Goal: Register for event/course

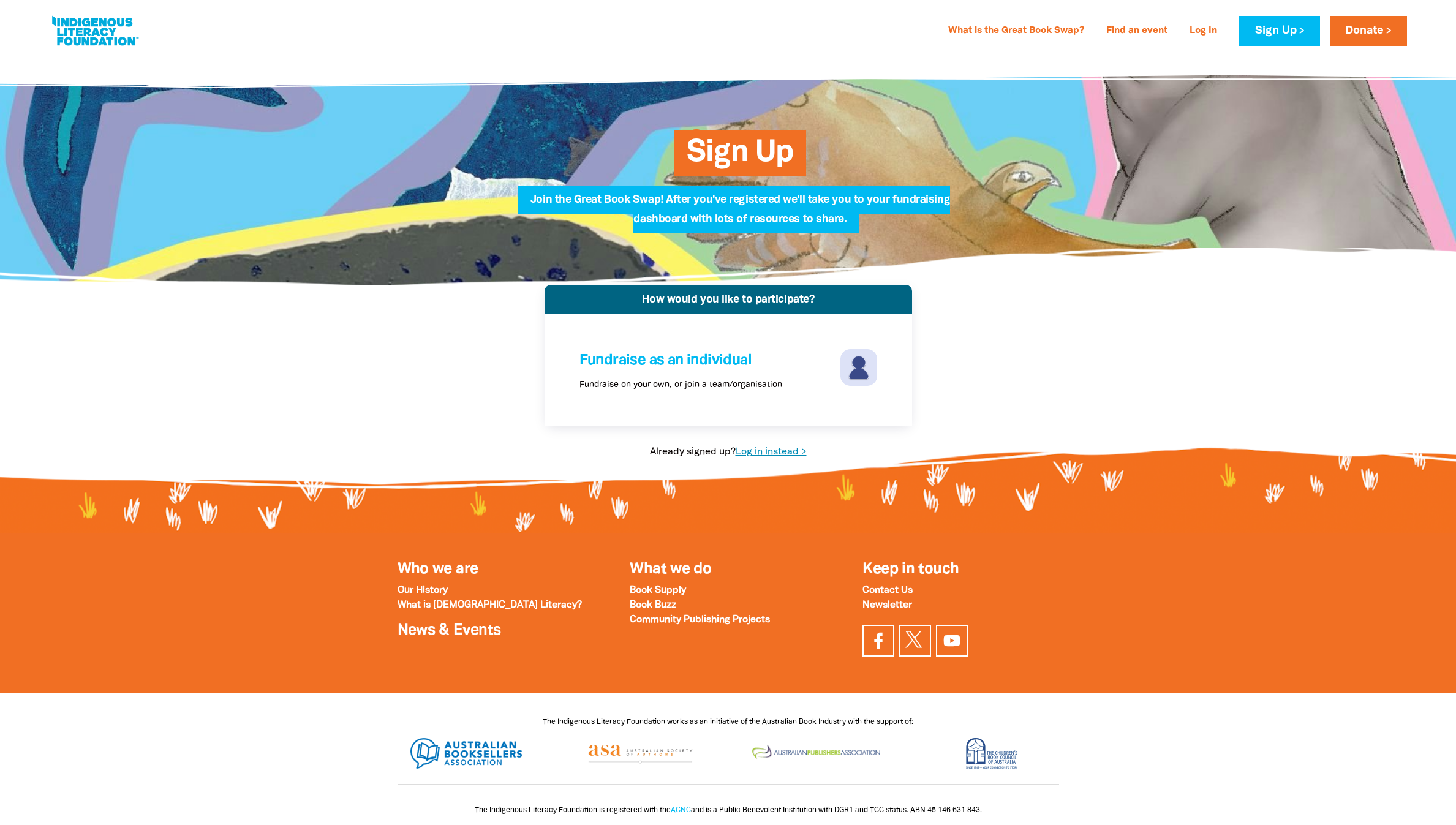
click at [795, 457] on link "Log in instead >" at bounding box center [771, 451] width 71 height 8
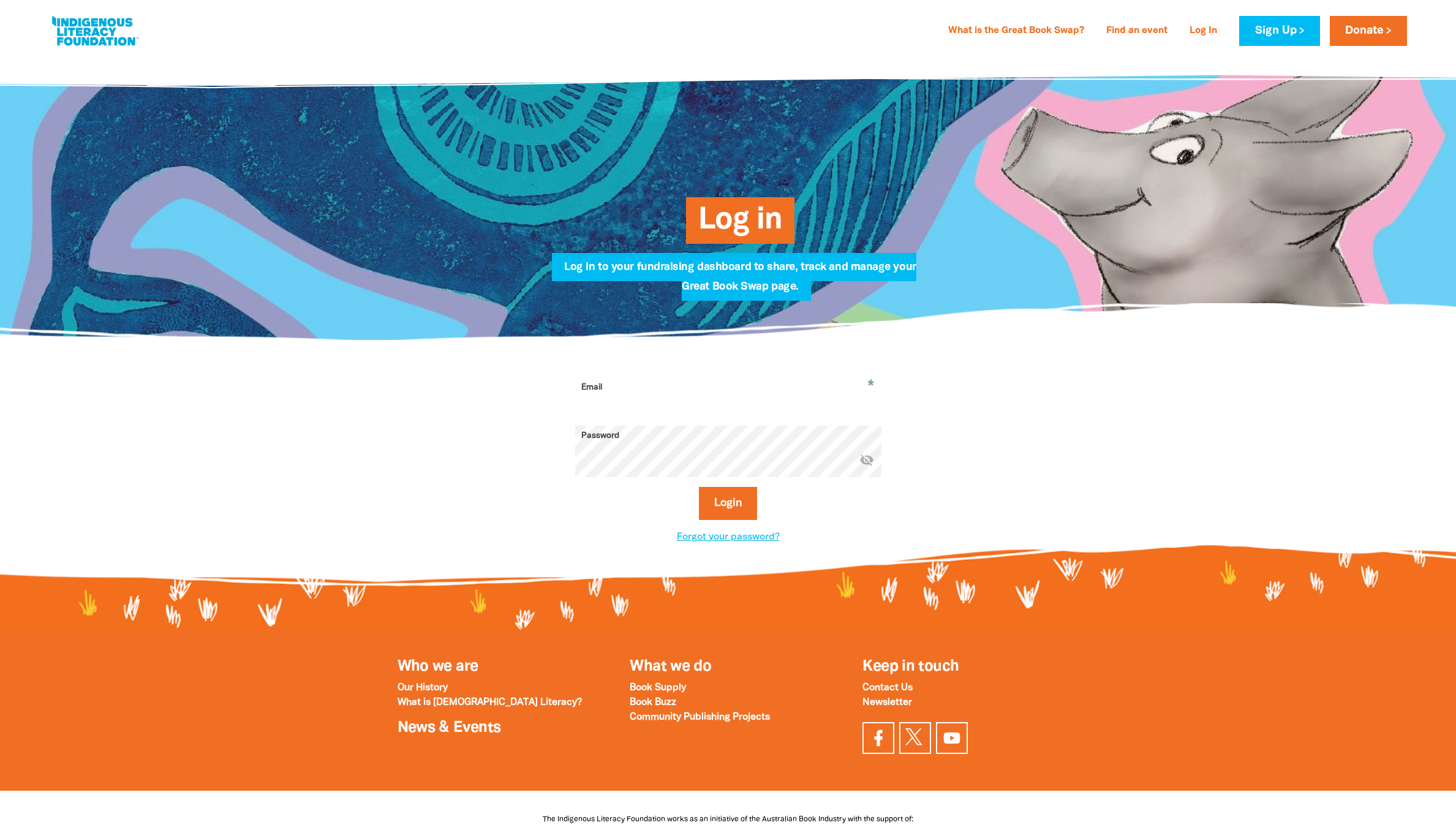
type input "[EMAIL_ADDRESS][DOMAIN_NAME]"
click at [704, 520] on button "Login" at bounding box center [728, 504] width 58 height 33
select select "high-school"
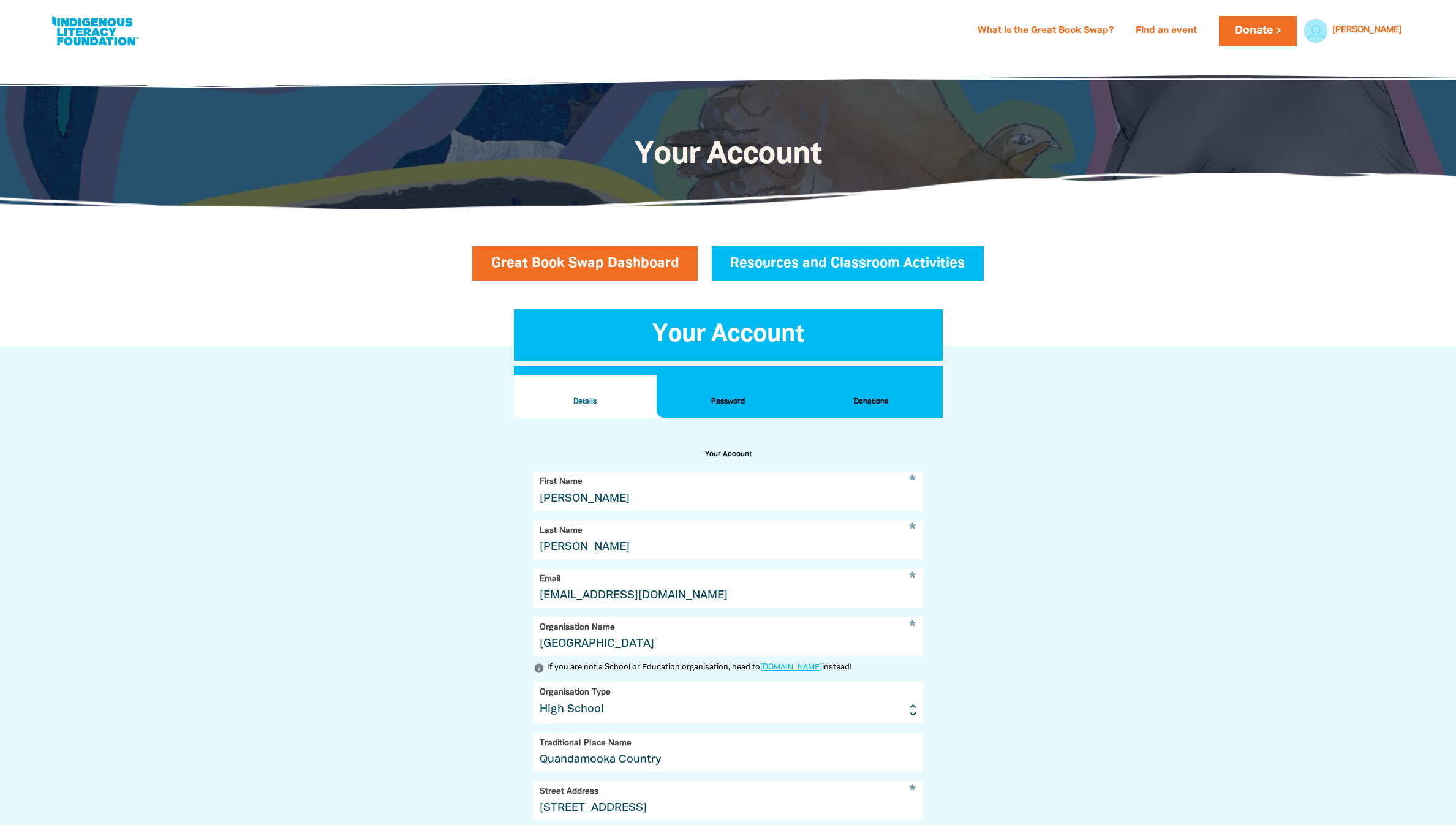
scroll to position [457, 0]
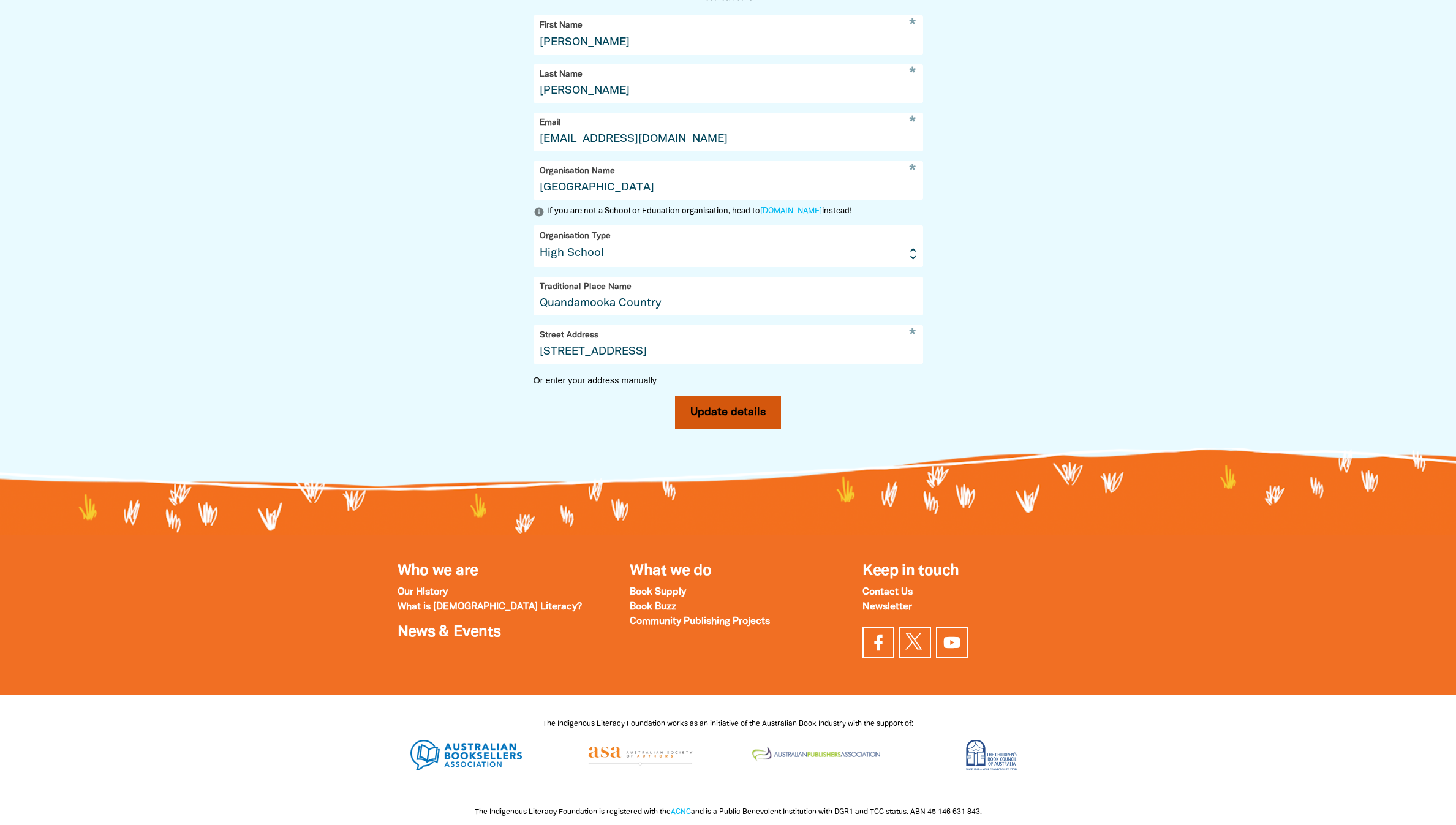
click at [735, 429] on button "Update details" at bounding box center [728, 413] width 106 height 33
click at [1406, 34] on icon "close" at bounding box center [1413, 31] width 14 height 14
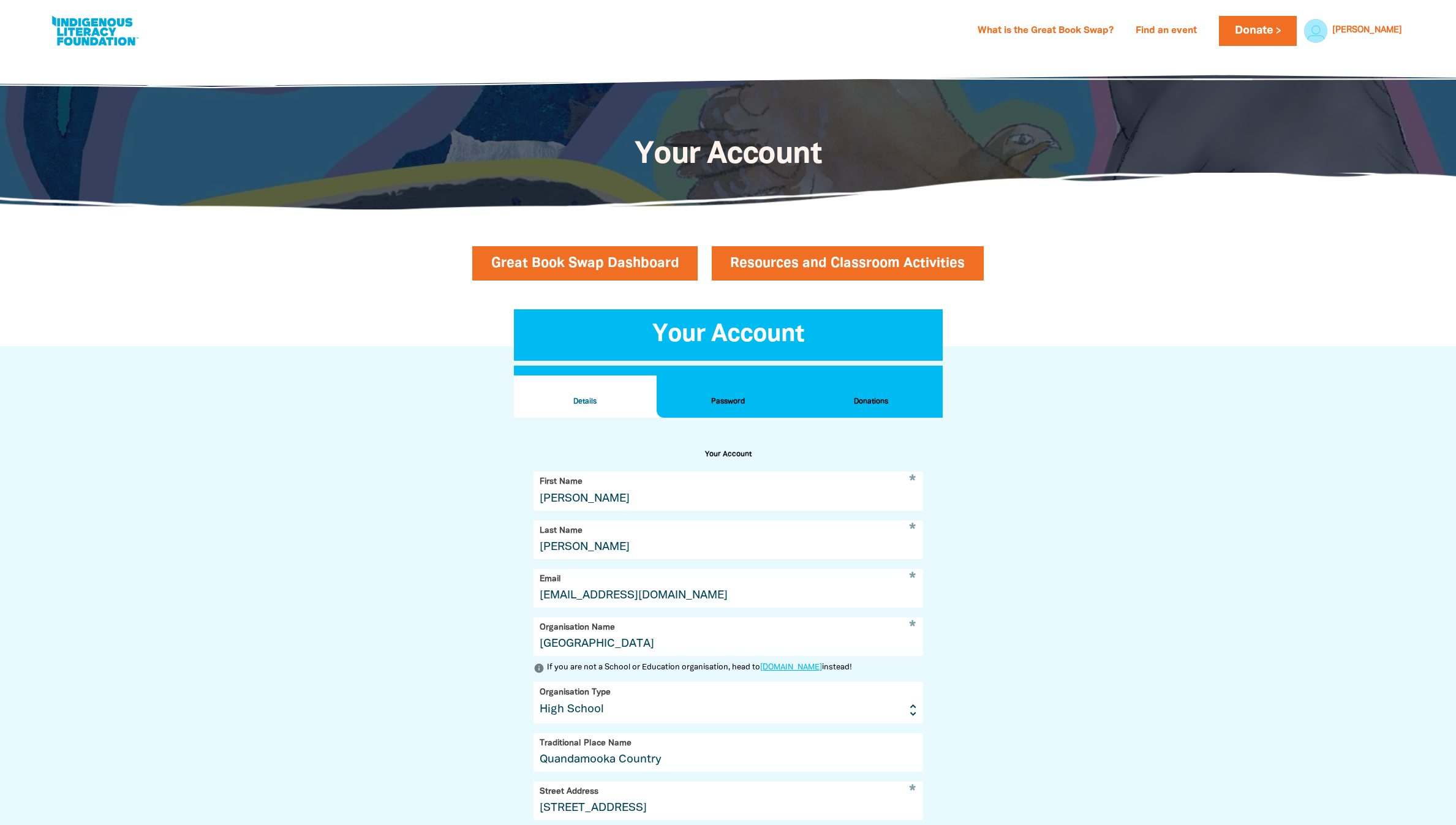
click at [833, 277] on link "Resources and Classroom Activities" at bounding box center [848, 263] width 273 height 34
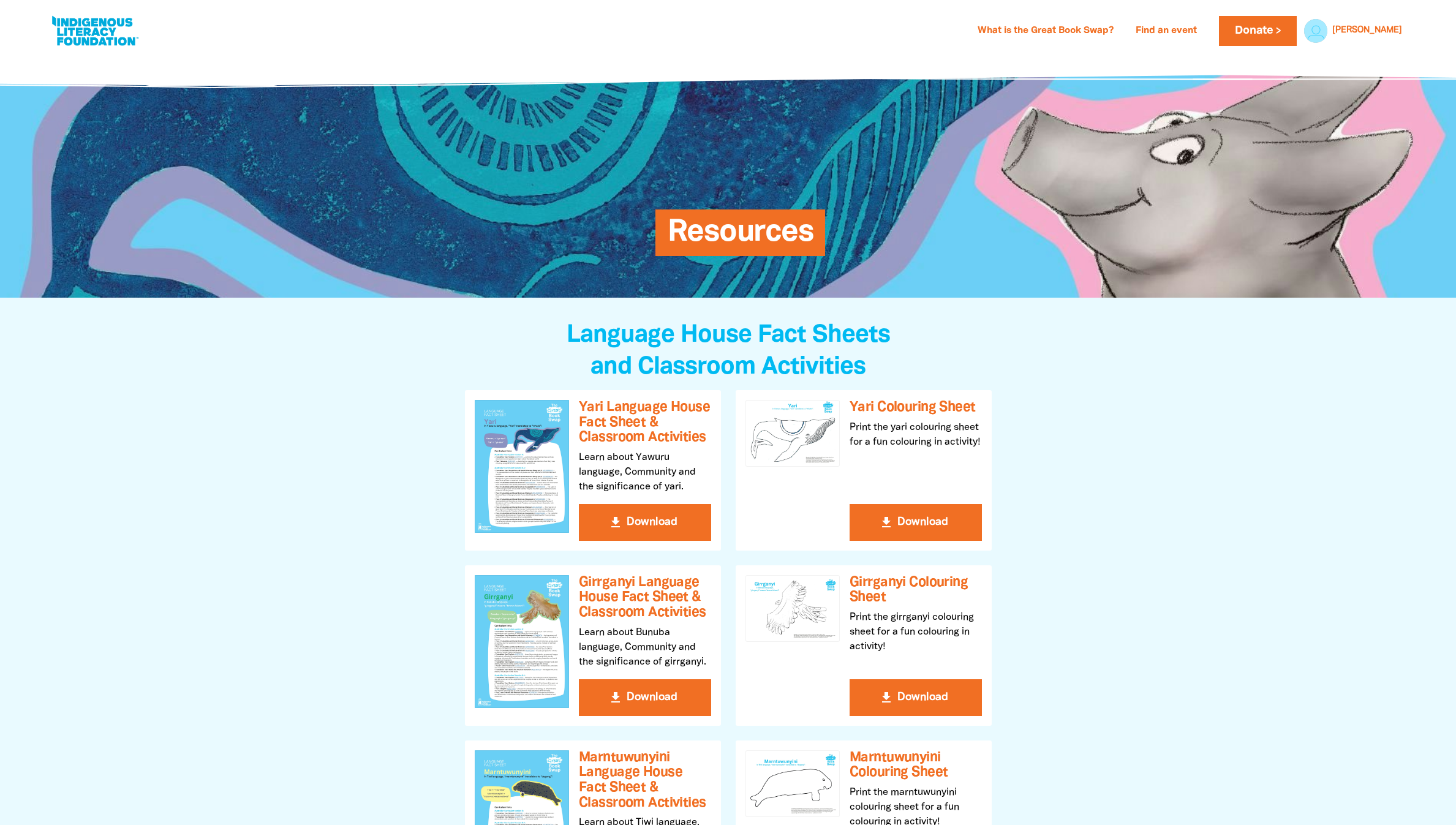
select select "high-school"
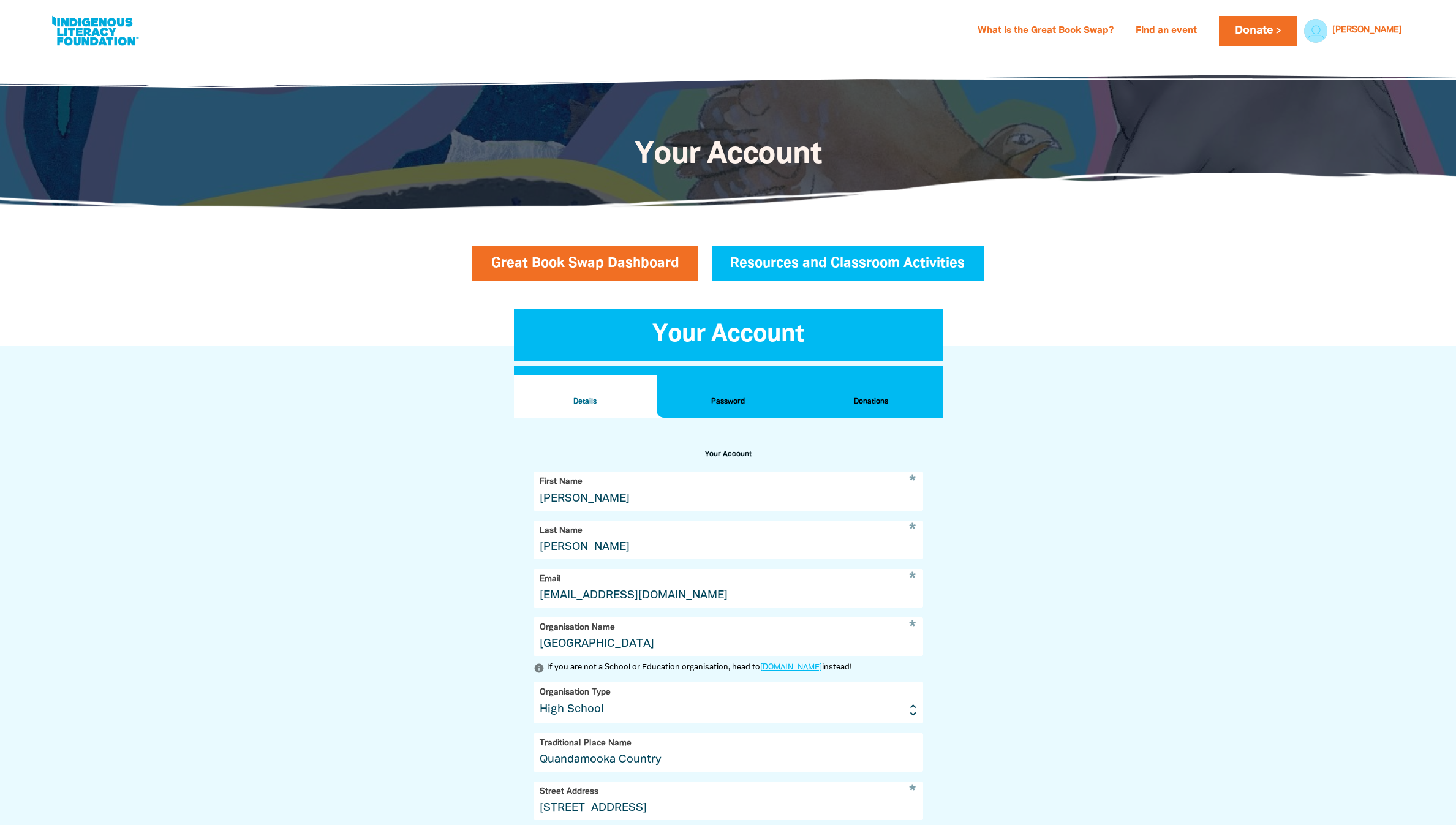
scroll to position [457, 0]
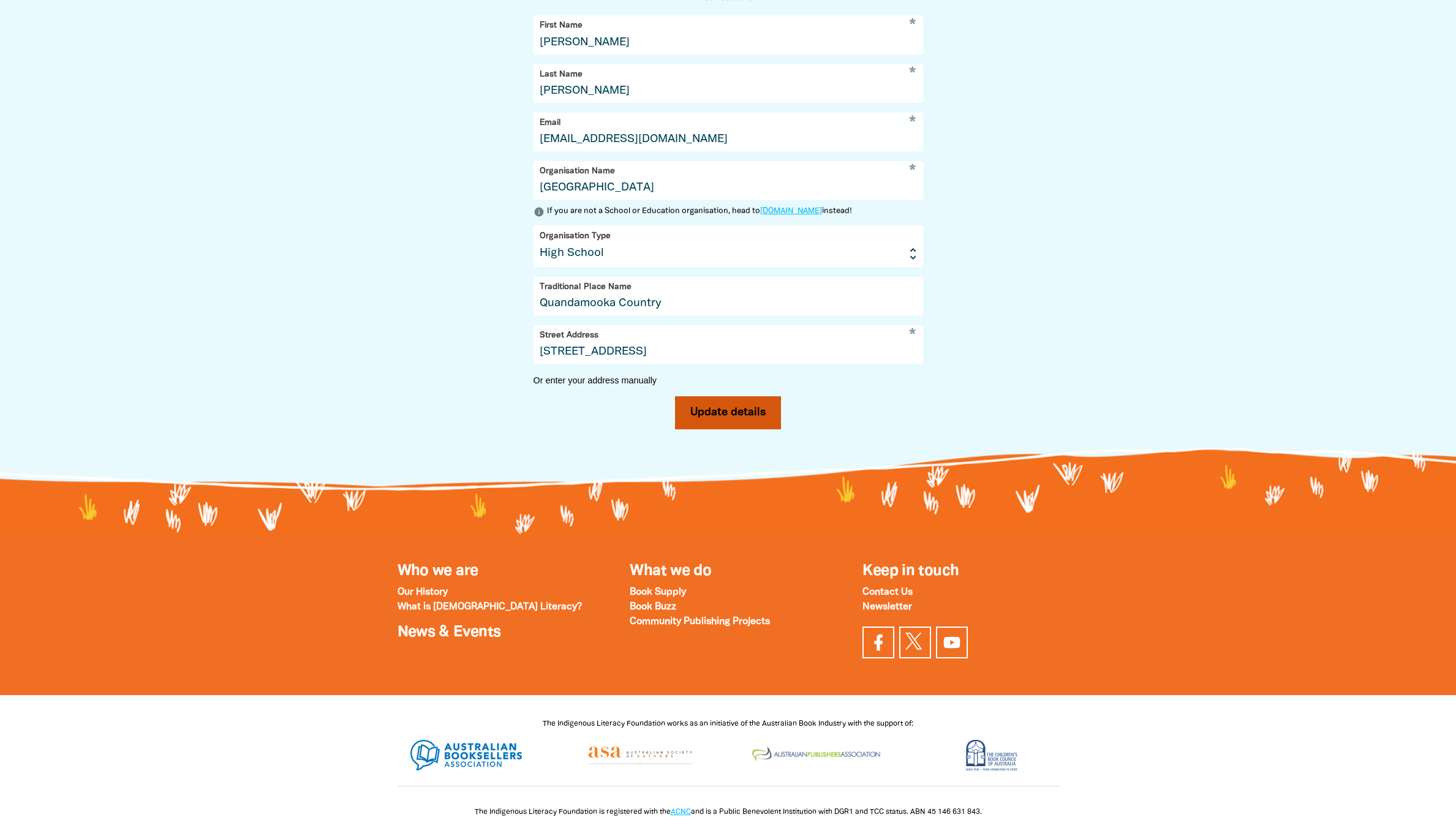
click at [703, 429] on button "Update details" at bounding box center [728, 413] width 106 height 33
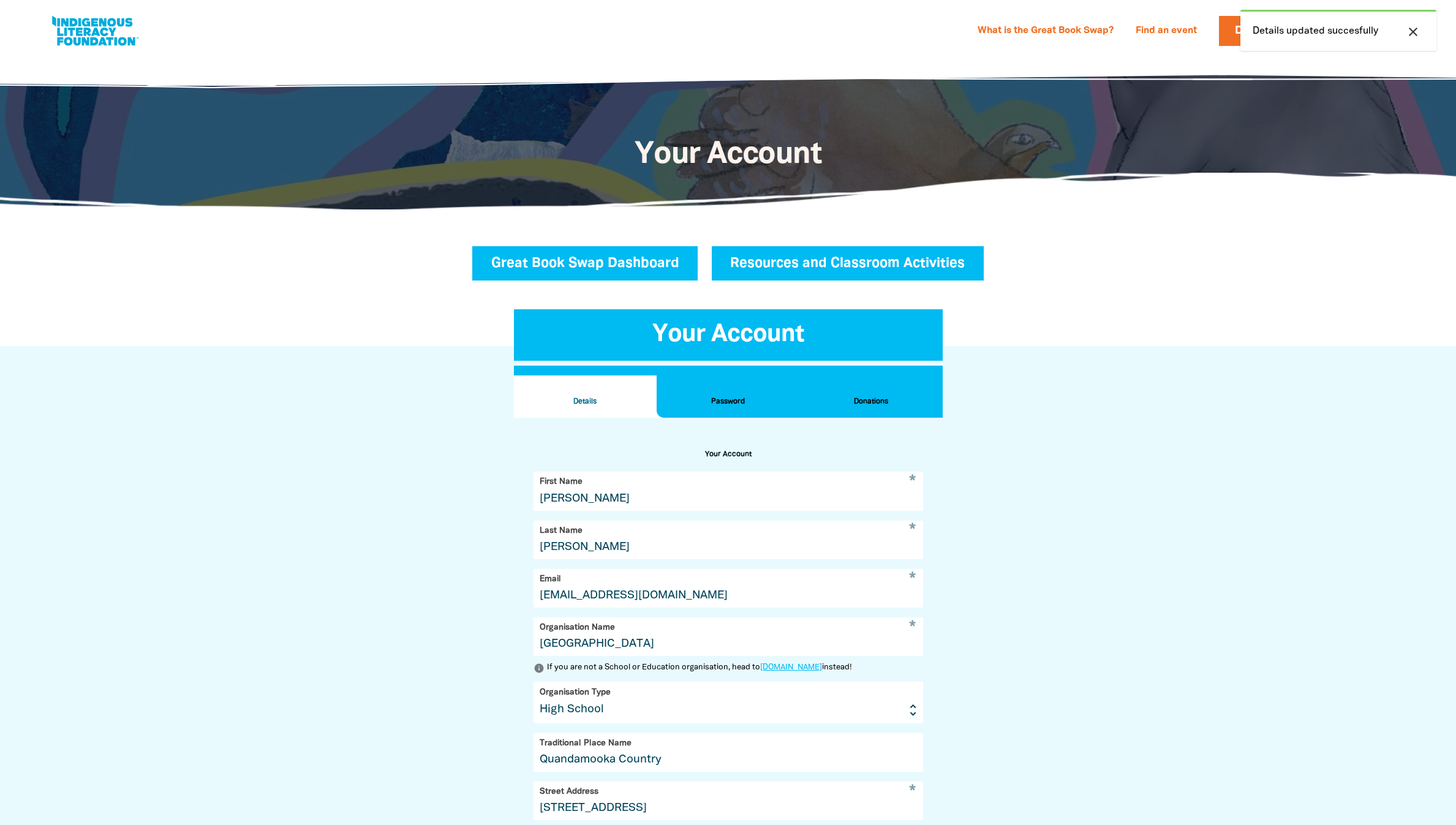
click at [612, 279] on link "Great Book Swap Dashboard" at bounding box center [586, 263] width 226 height 34
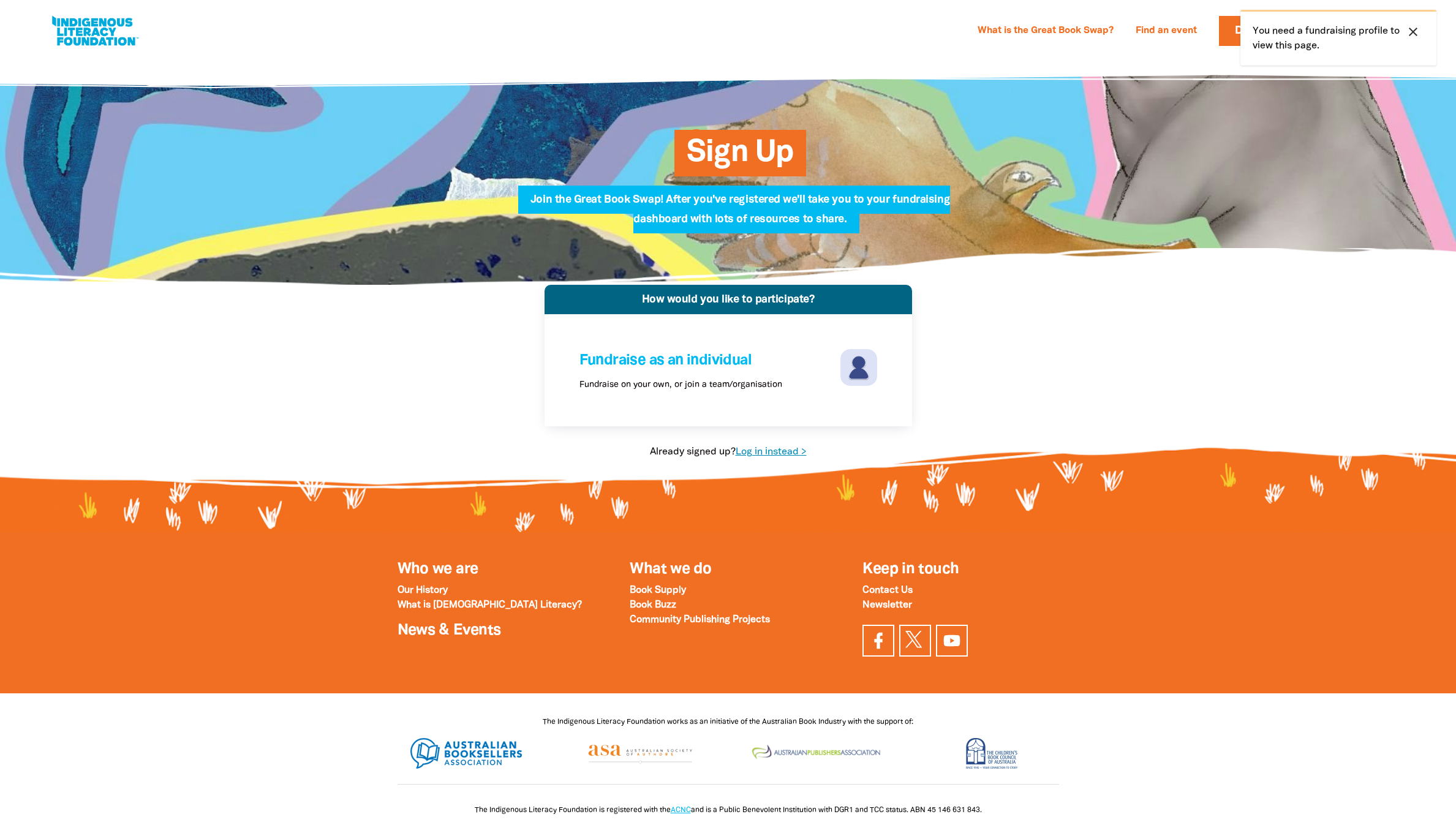
click at [779, 457] on link "Log in instead >" at bounding box center [771, 451] width 71 height 8
select select "high-school"
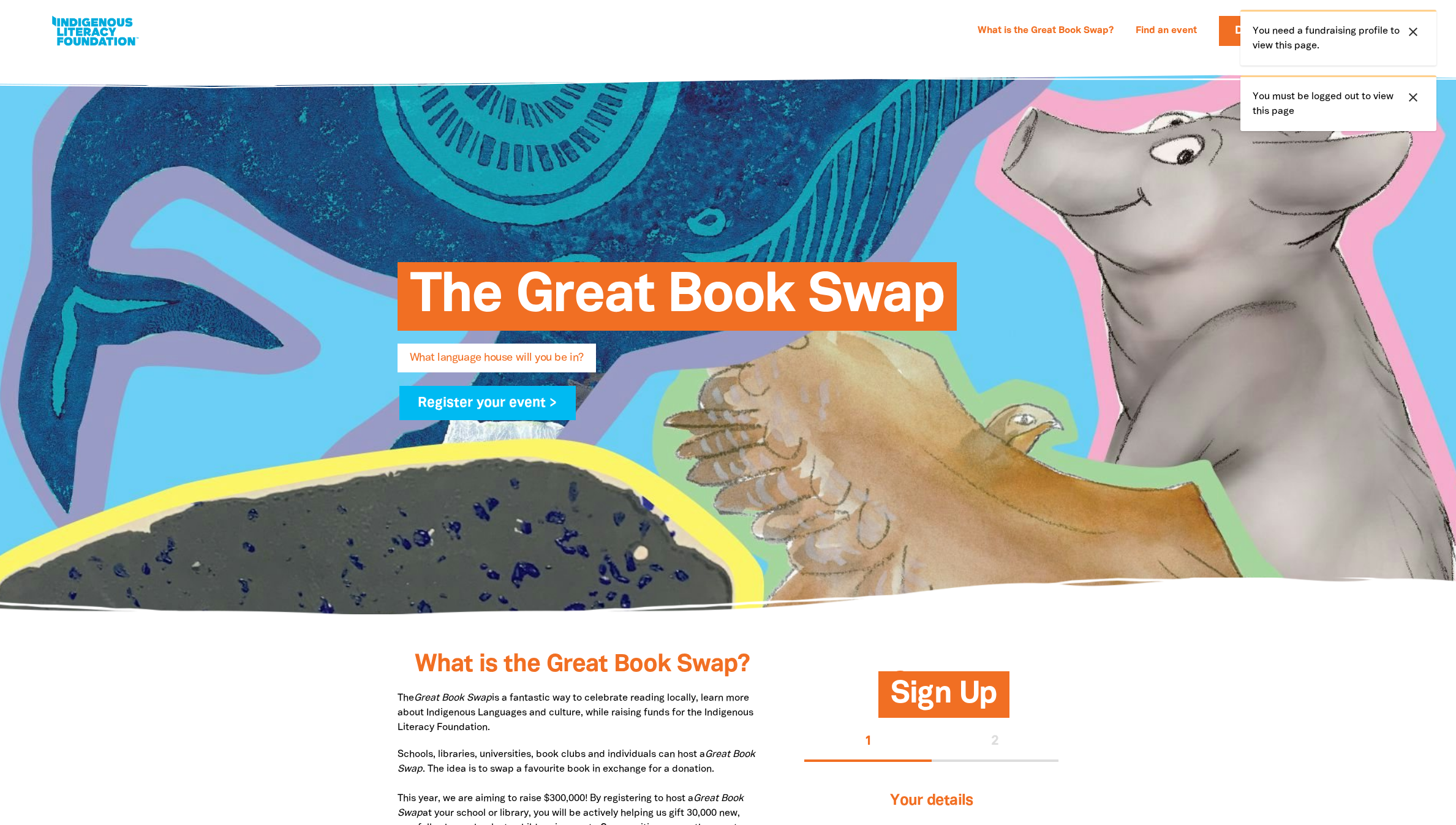
click at [1406, 40] on icon "close" at bounding box center [1413, 31] width 14 height 14
click at [1408, 40] on icon "close" at bounding box center [1413, 31] width 14 height 14
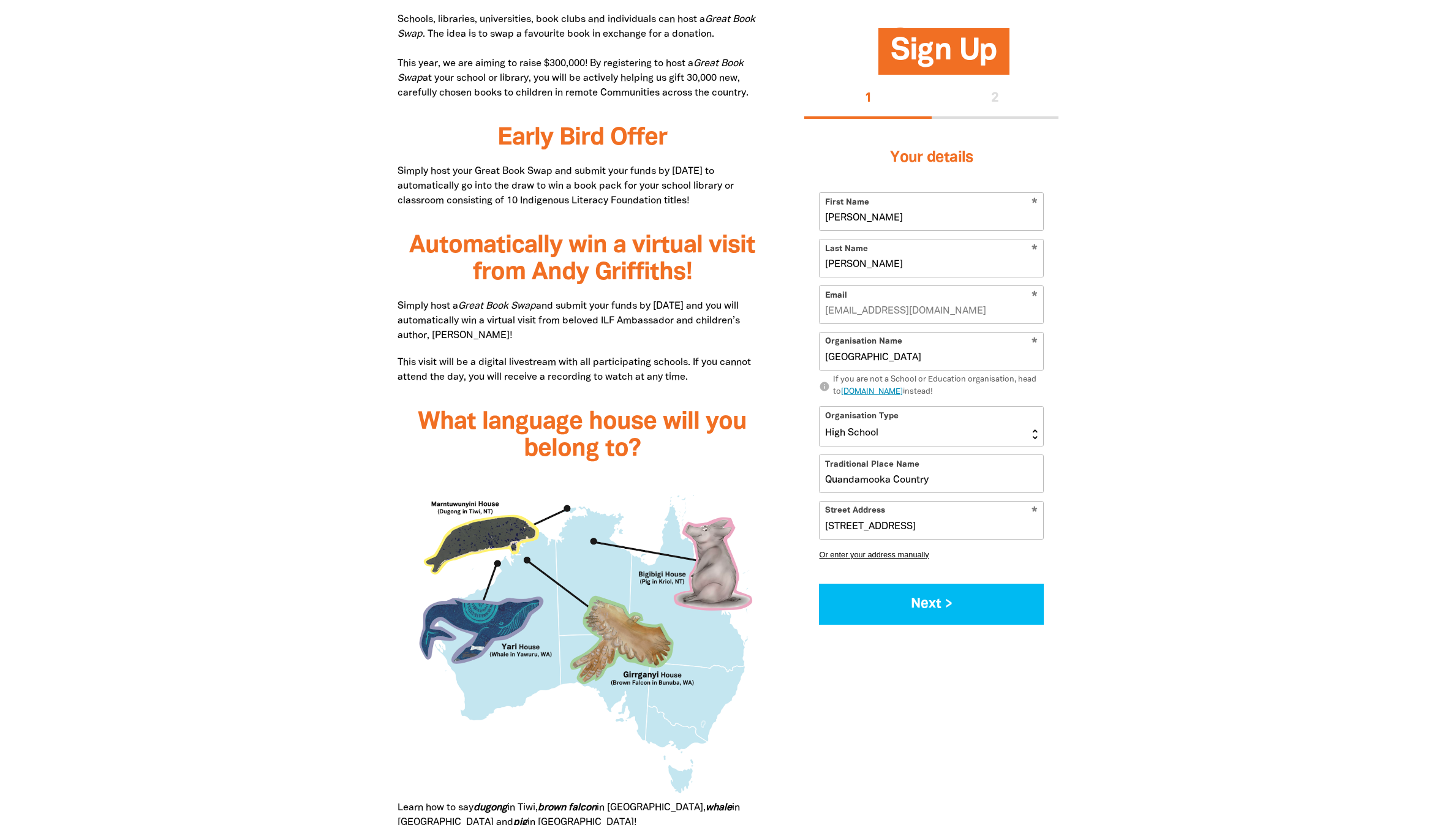
scroll to position [1011, 0]
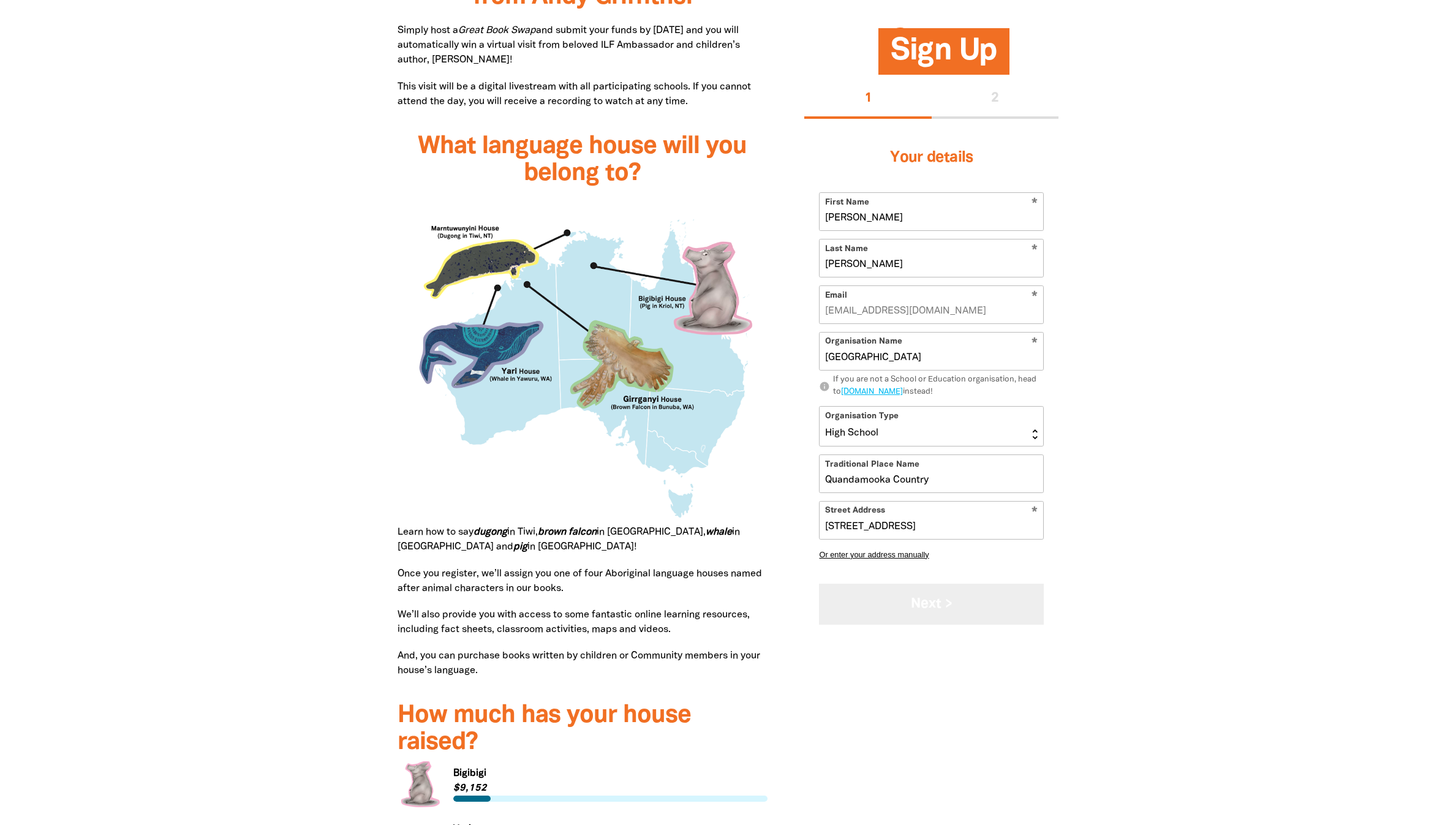
click at [911, 625] on button "Next >" at bounding box center [931, 604] width 225 height 41
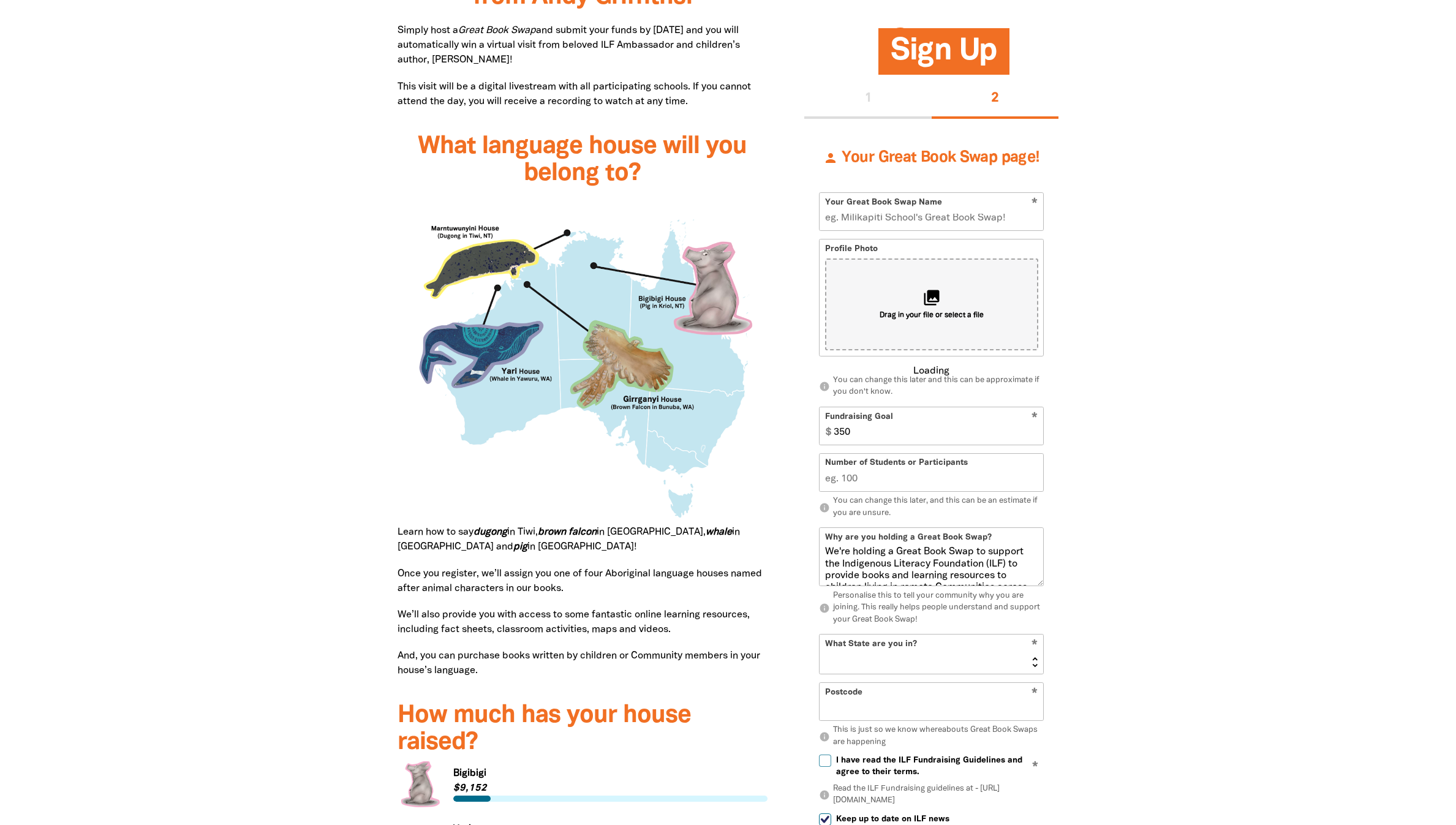
scroll to position [1077, 0]
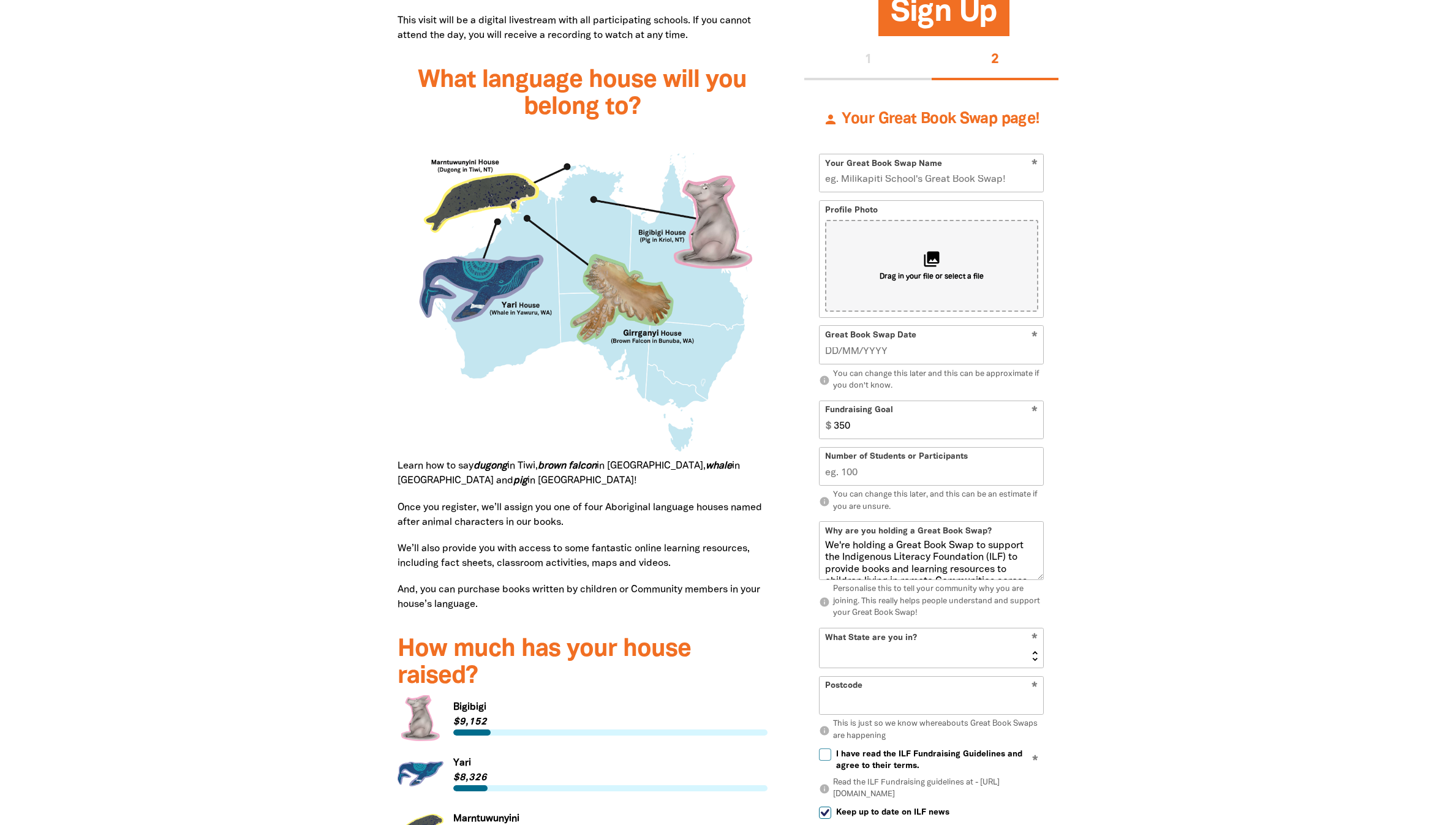
click at [922, 191] on input "Your Great Book Swap Name" at bounding box center [931, 172] width 223 height 37
type input "[GEOGRAPHIC_DATA] 2025"
click at [922, 269] on icon "collections" at bounding box center [931, 258] width 21 height 21
type input "C:\fakepath\download.jpg"
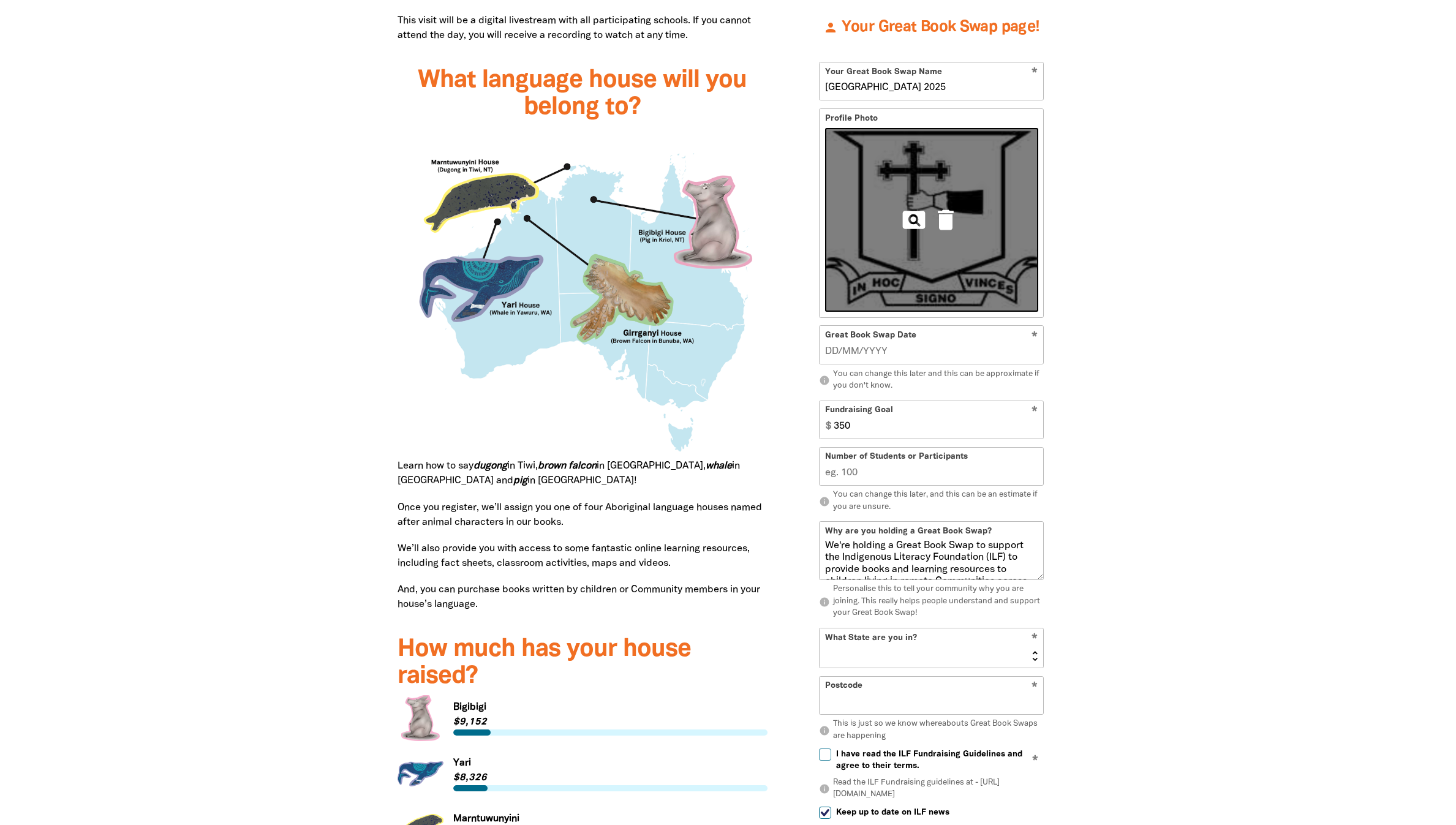
type input "__/__/____"
click at [887, 359] on input "__/__/____" at bounding box center [931, 352] width 213 height 14
click at [880, 438] on input "350" at bounding box center [935, 419] width 215 height 37
type input "2000"
click at [844, 359] on input "__/__/____" at bounding box center [931, 352] width 213 height 14
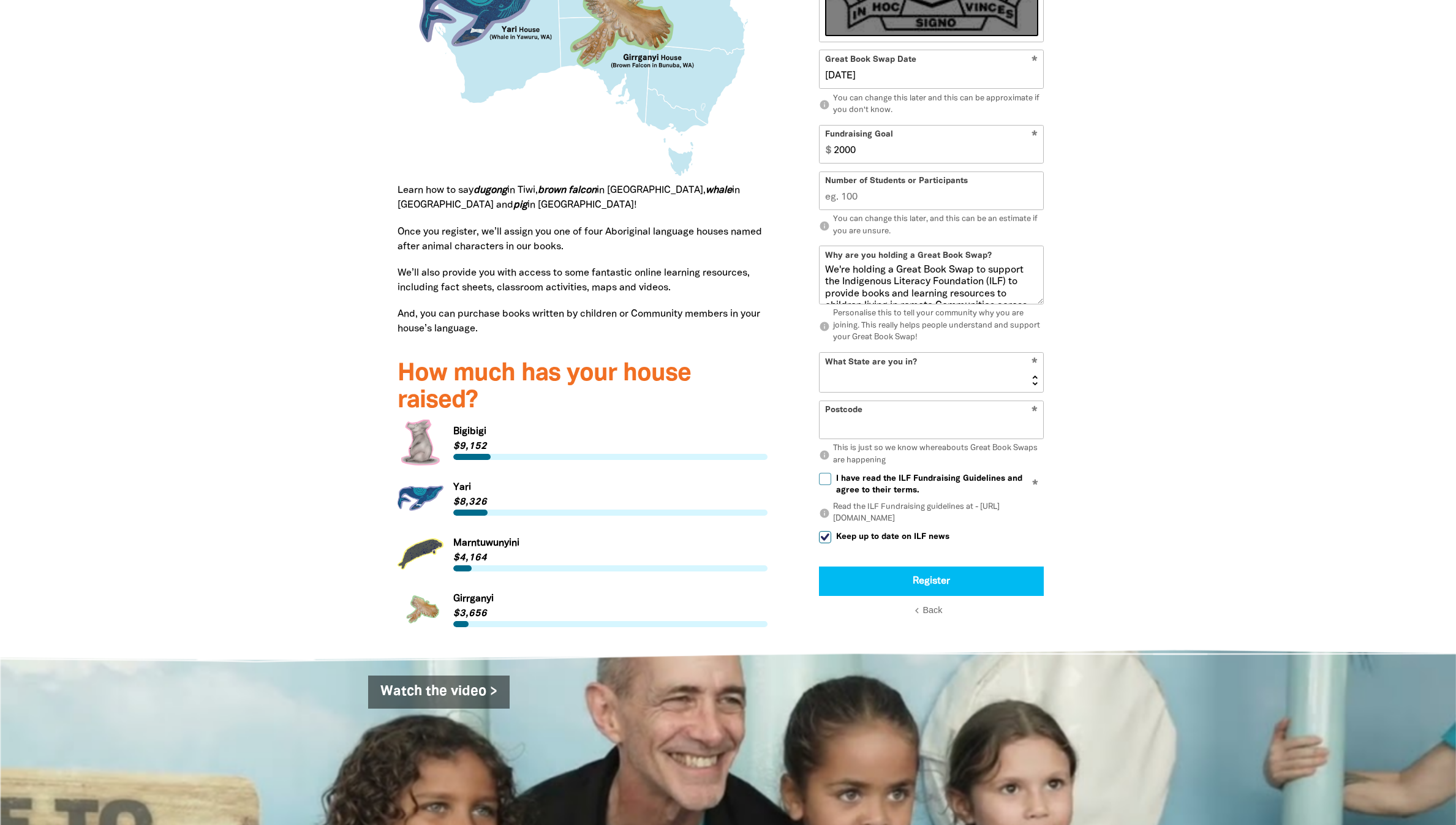
scroll to position [1444, 0]
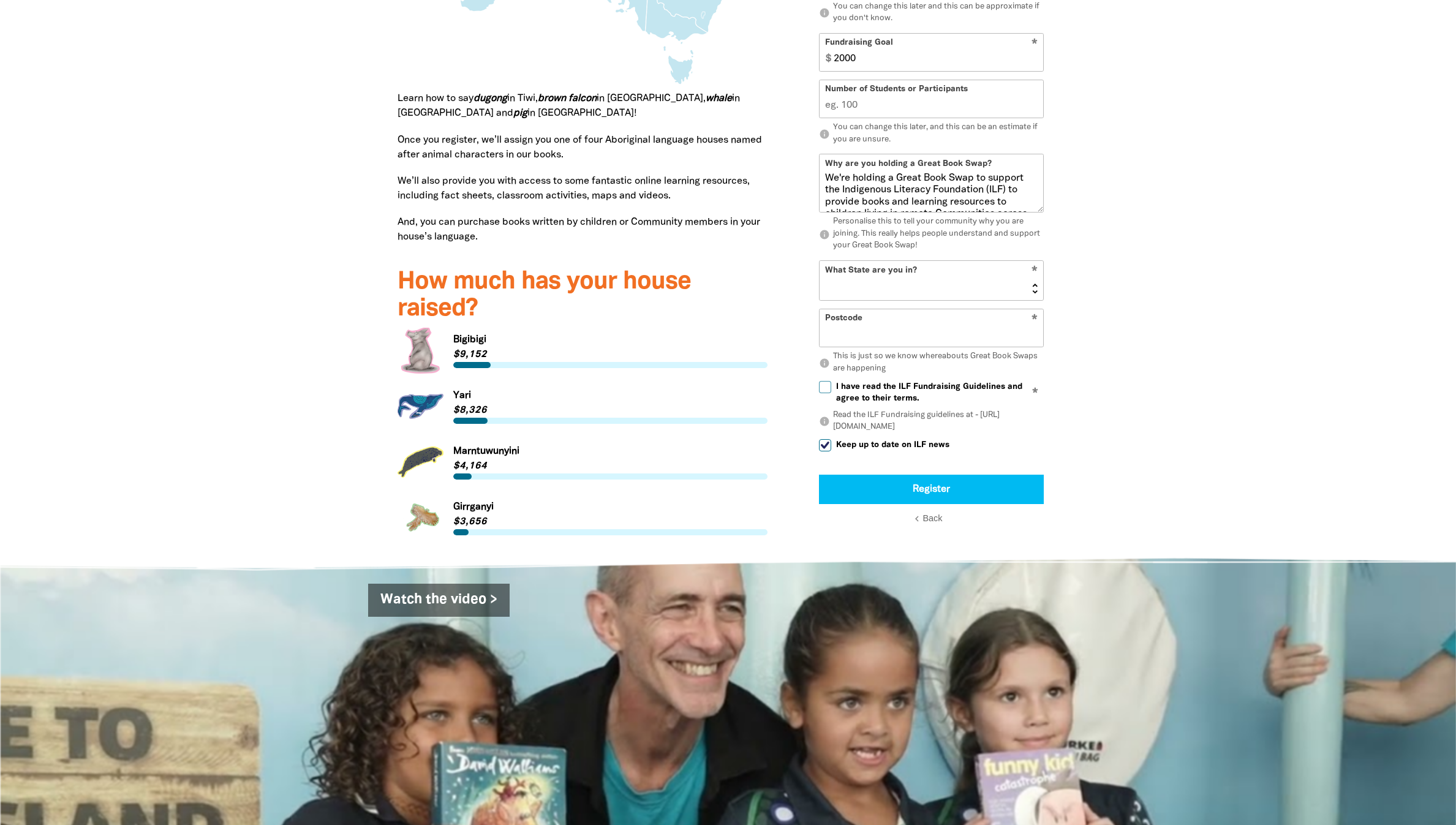
type input "25/07/2025"
click at [905, 212] on textarea "We're holding a Great Book Swap to support the Indigenous Literacy Foundation (…" at bounding box center [931, 192] width 223 height 40
click at [946, 300] on select "NSW VIC QLD NT WA SA TAS ACT" at bounding box center [931, 281] width 223 height 40
select select "QLD"
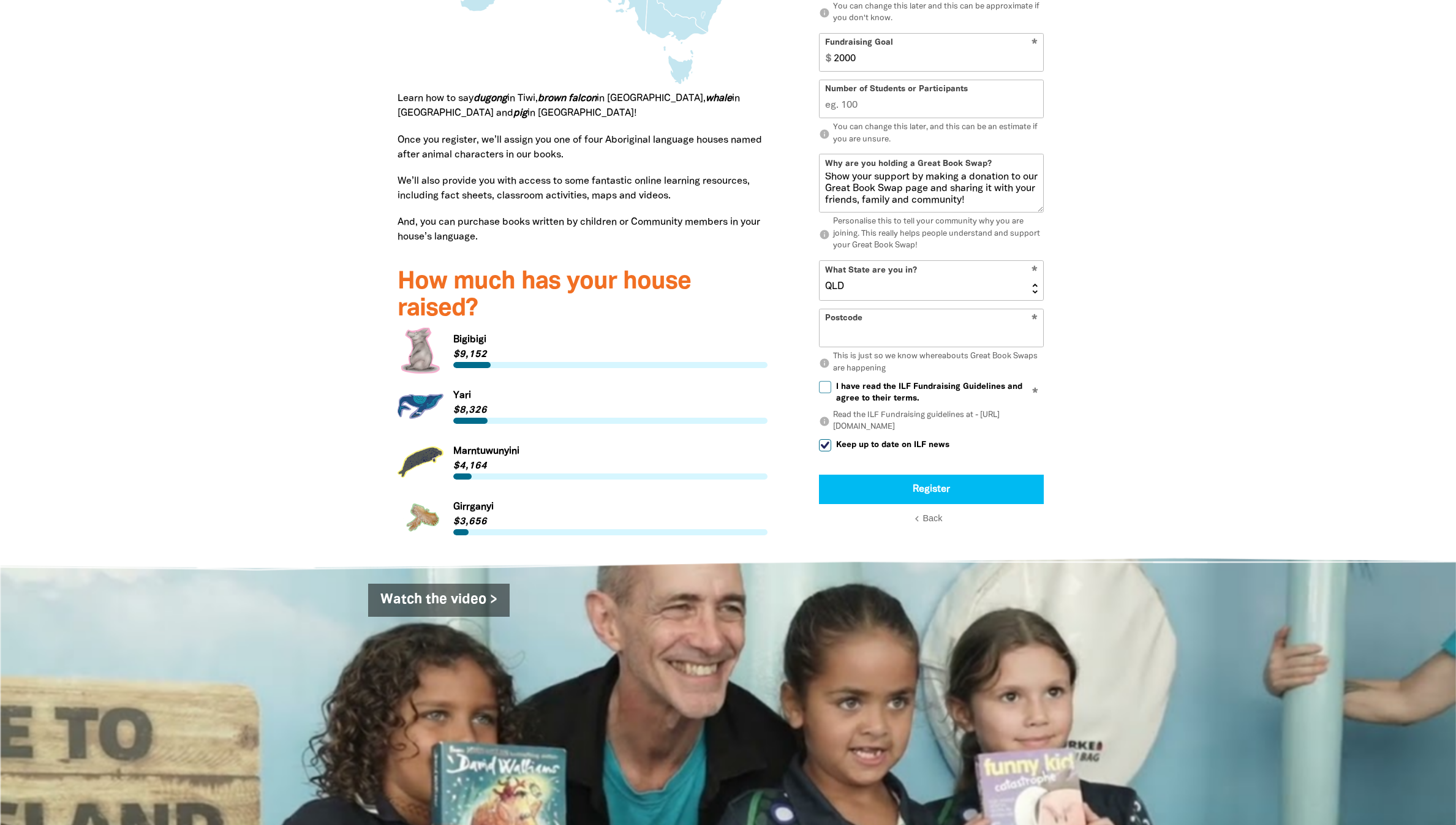
click at [823, 300] on select "NSW VIC QLD NT WA SA TAS ACT" at bounding box center [931, 281] width 223 height 40
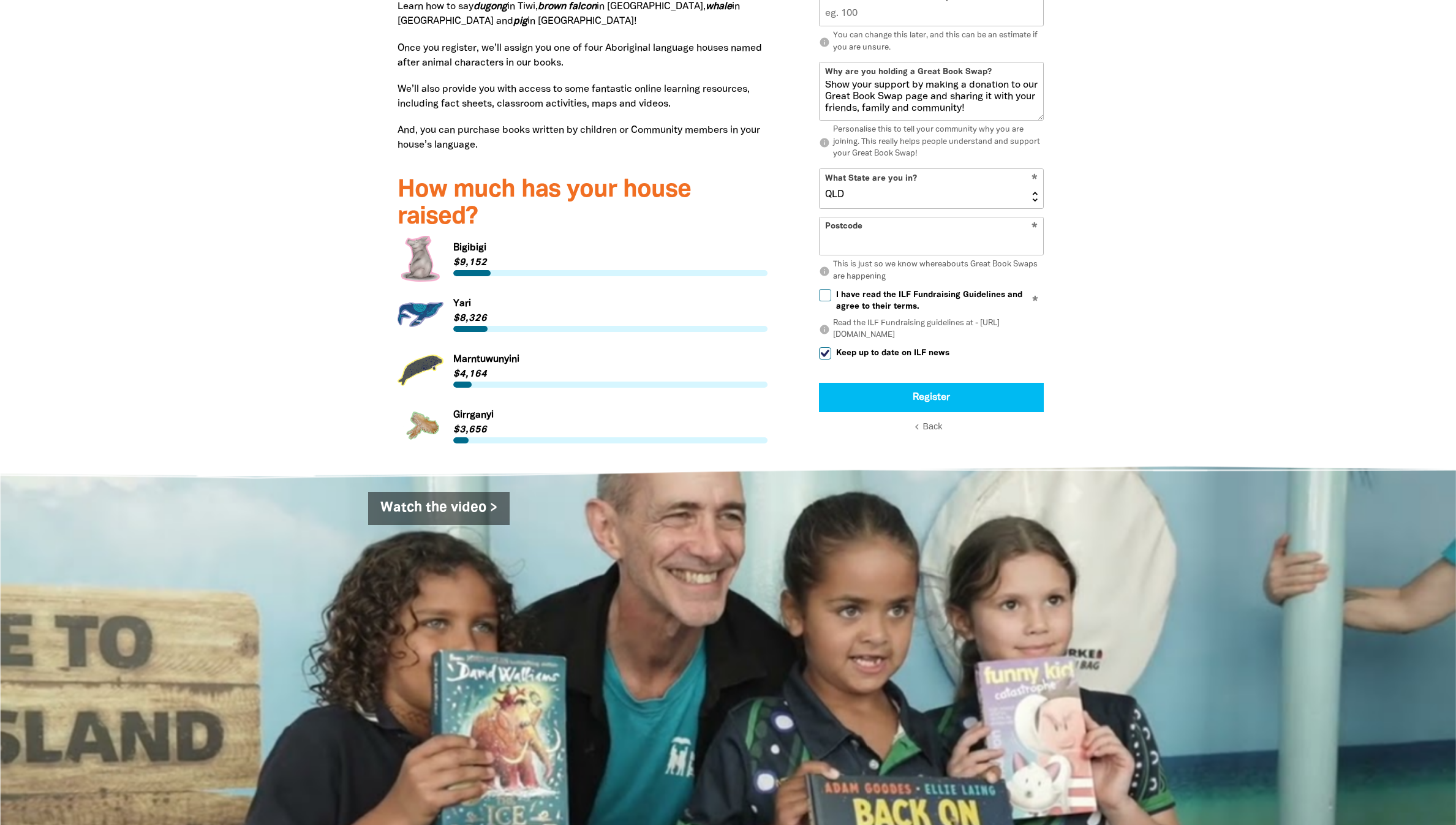
click at [886, 254] on input "Postcode" at bounding box center [931, 235] width 223 height 37
type input "4178"
click at [830, 302] on input "I have read the ILF Fundraising Guidelines and agree to their terms." at bounding box center [825, 296] width 12 height 12
checkbox input "true"
click at [920, 412] on button "Register" at bounding box center [931, 397] width 225 height 30
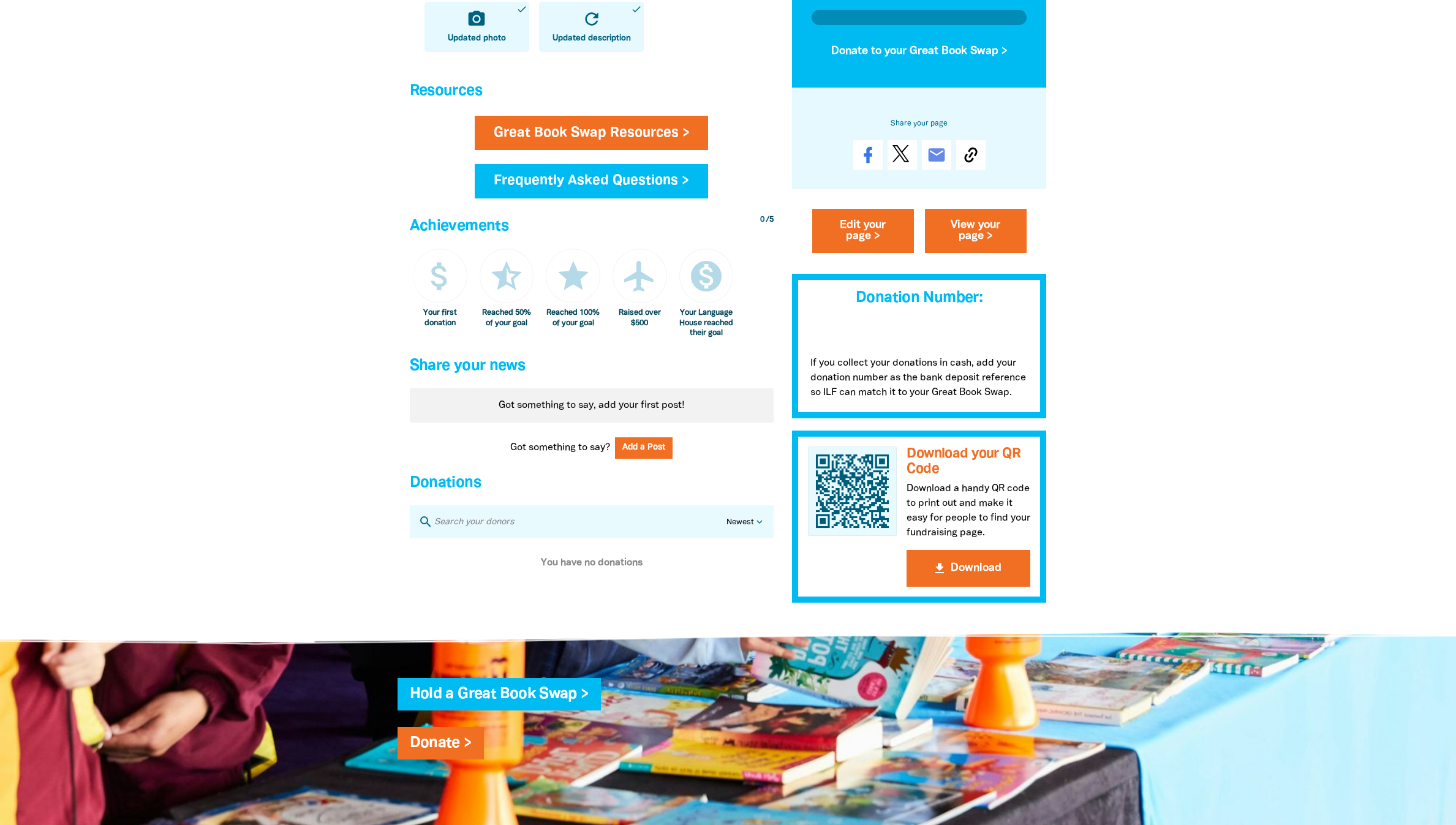
scroll to position [827, 0]
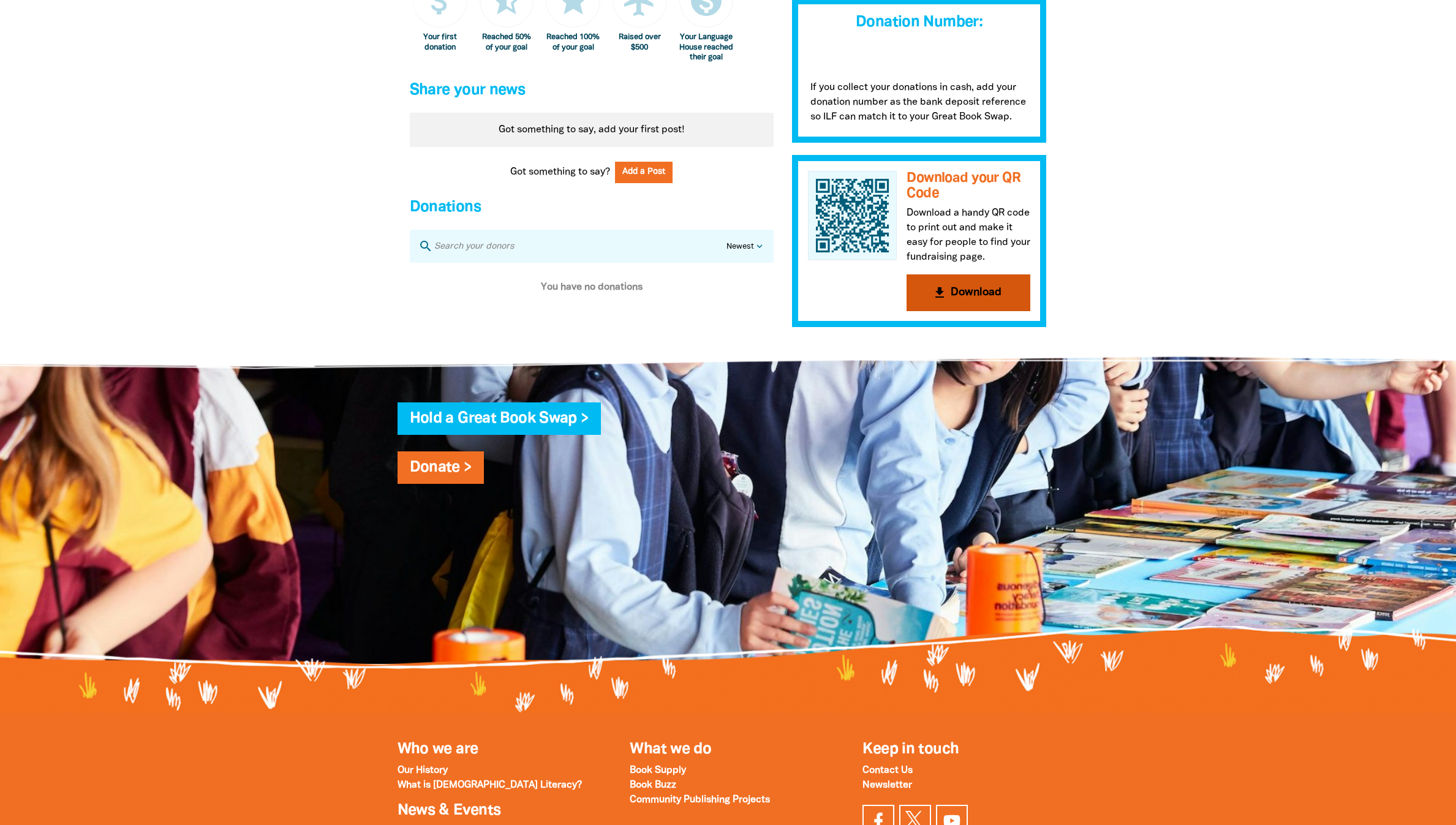
click at [944, 311] on button "get_app Download" at bounding box center [968, 292] width 124 height 36
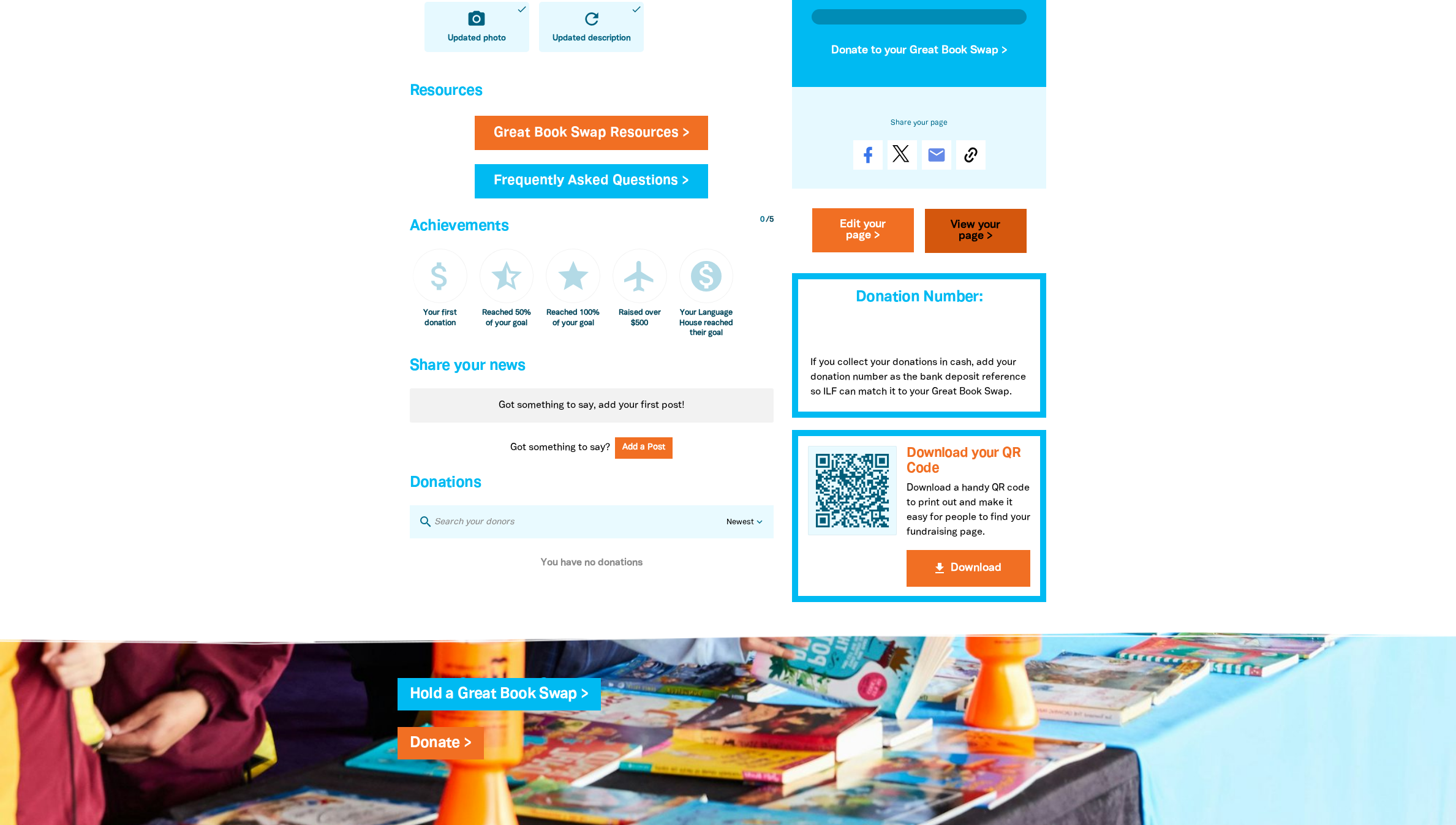
click at [962, 253] on link "View your page >" at bounding box center [976, 231] width 102 height 44
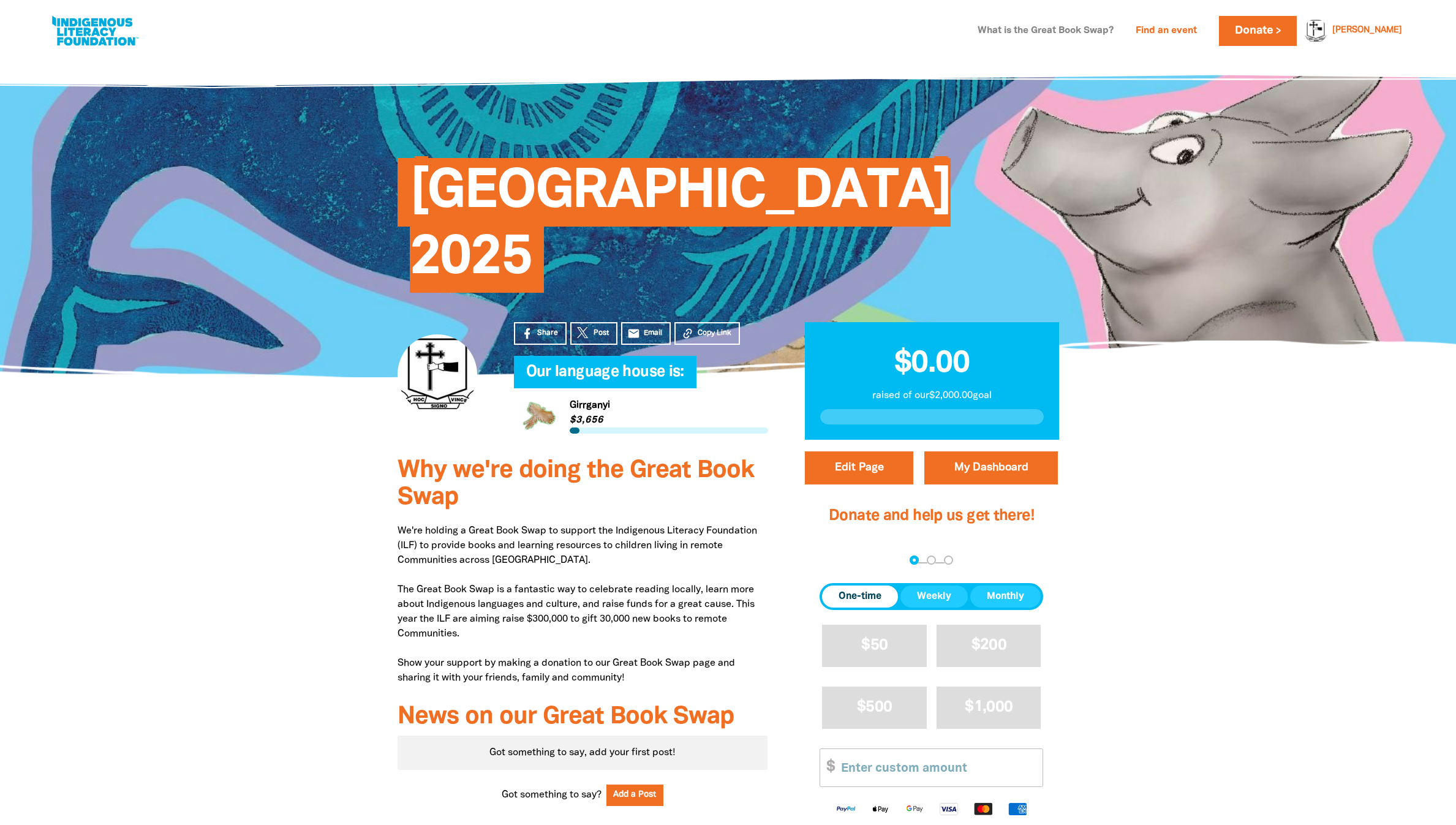
click at [970, 26] on link "What is the Great Book Swap?" at bounding box center [1045, 31] width 150 height 20
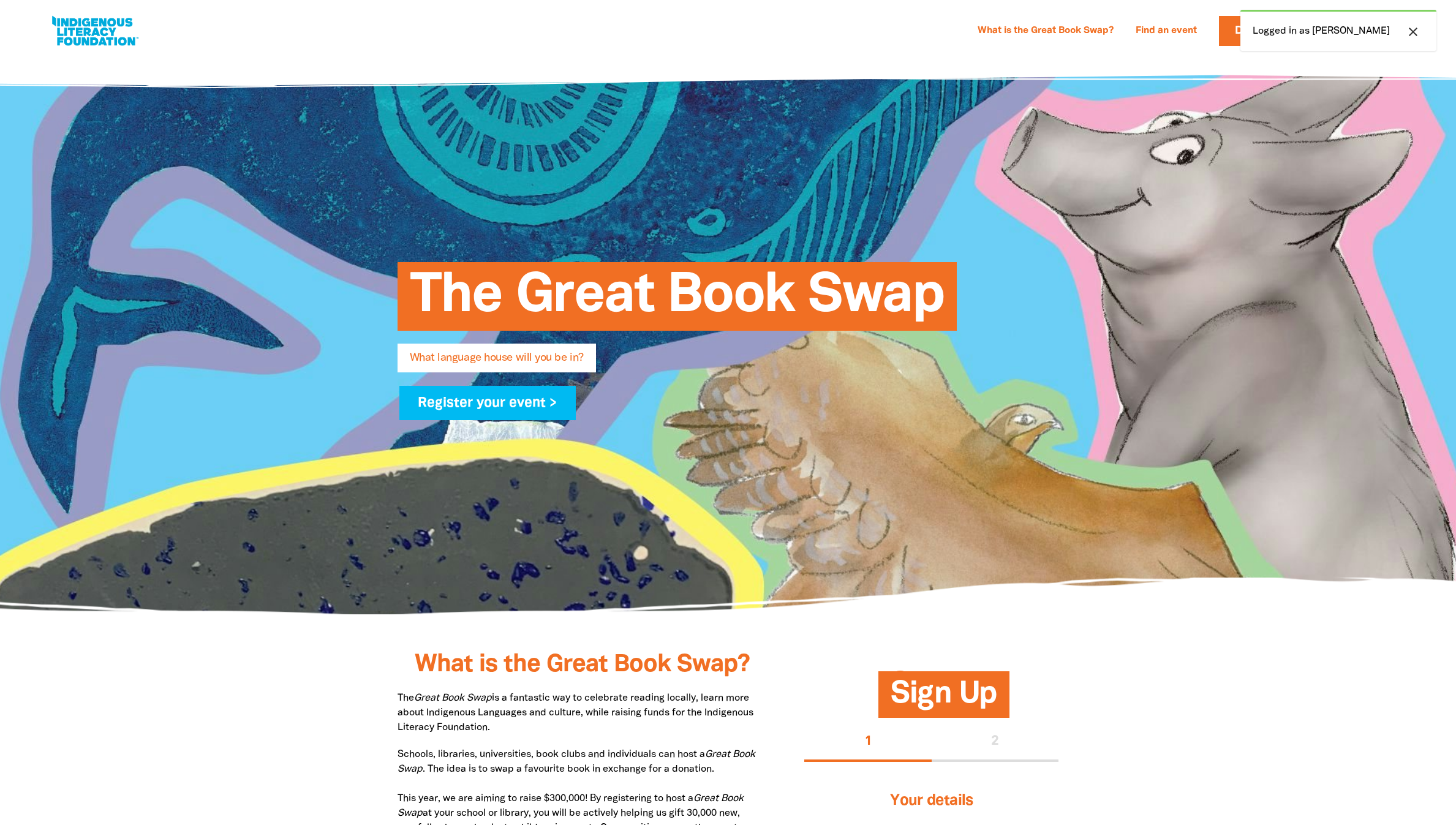
select select "high-school"
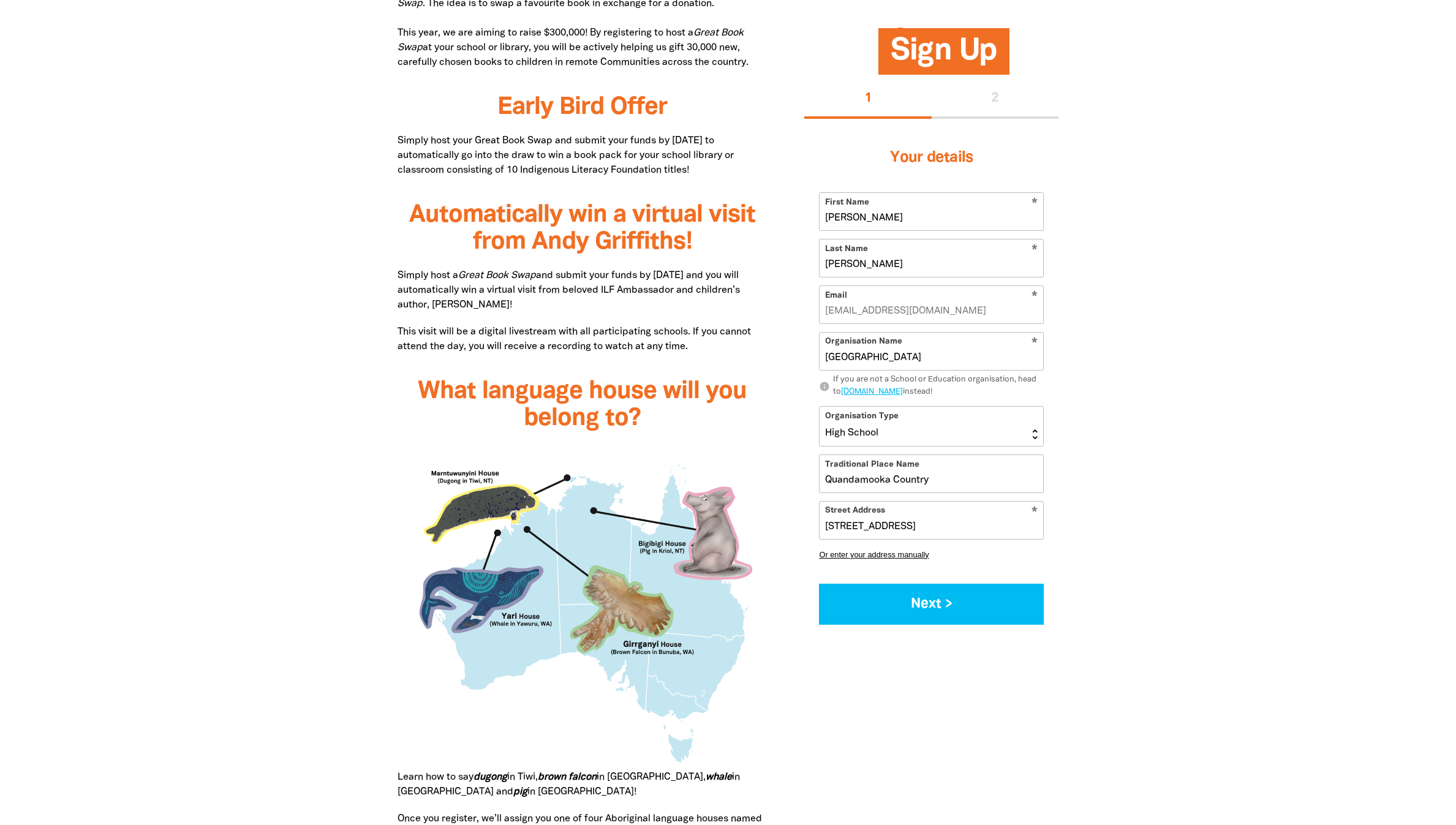
scroll to position [1133, 0]
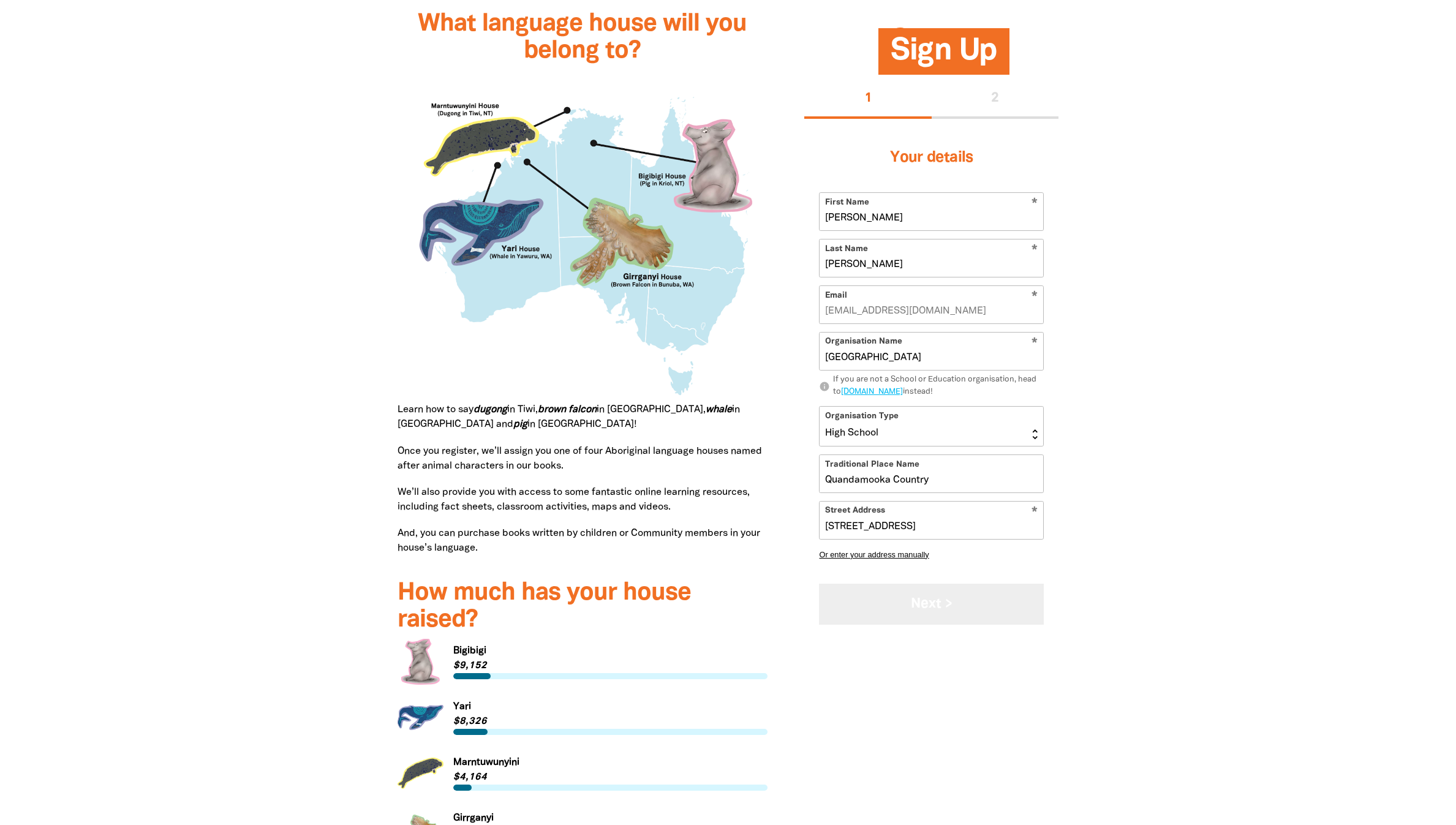
click at [928, 625] on button "Next >" at bounding box center [931, 604] width 225 height 41
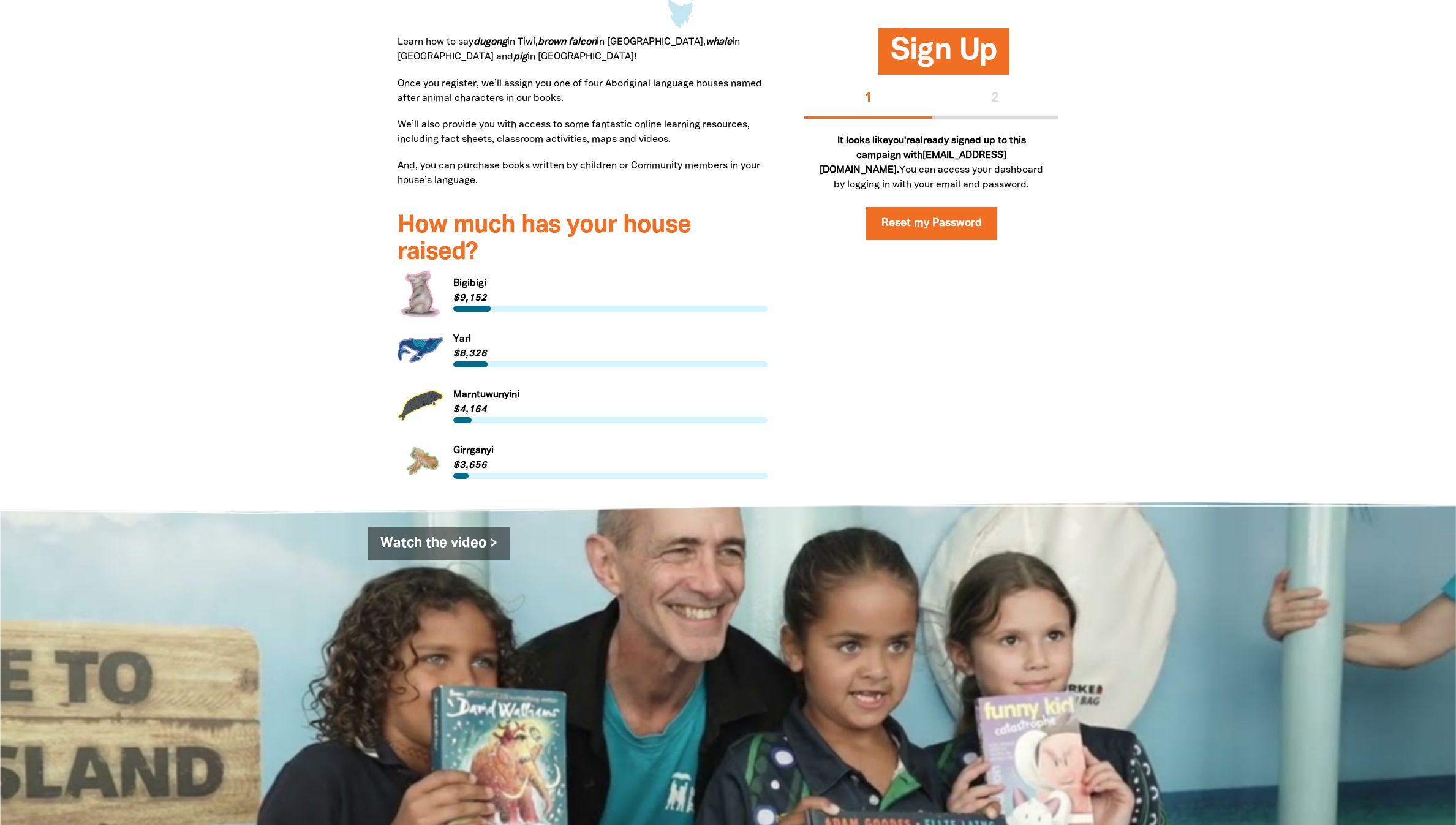
scroll to position [1960, 0]
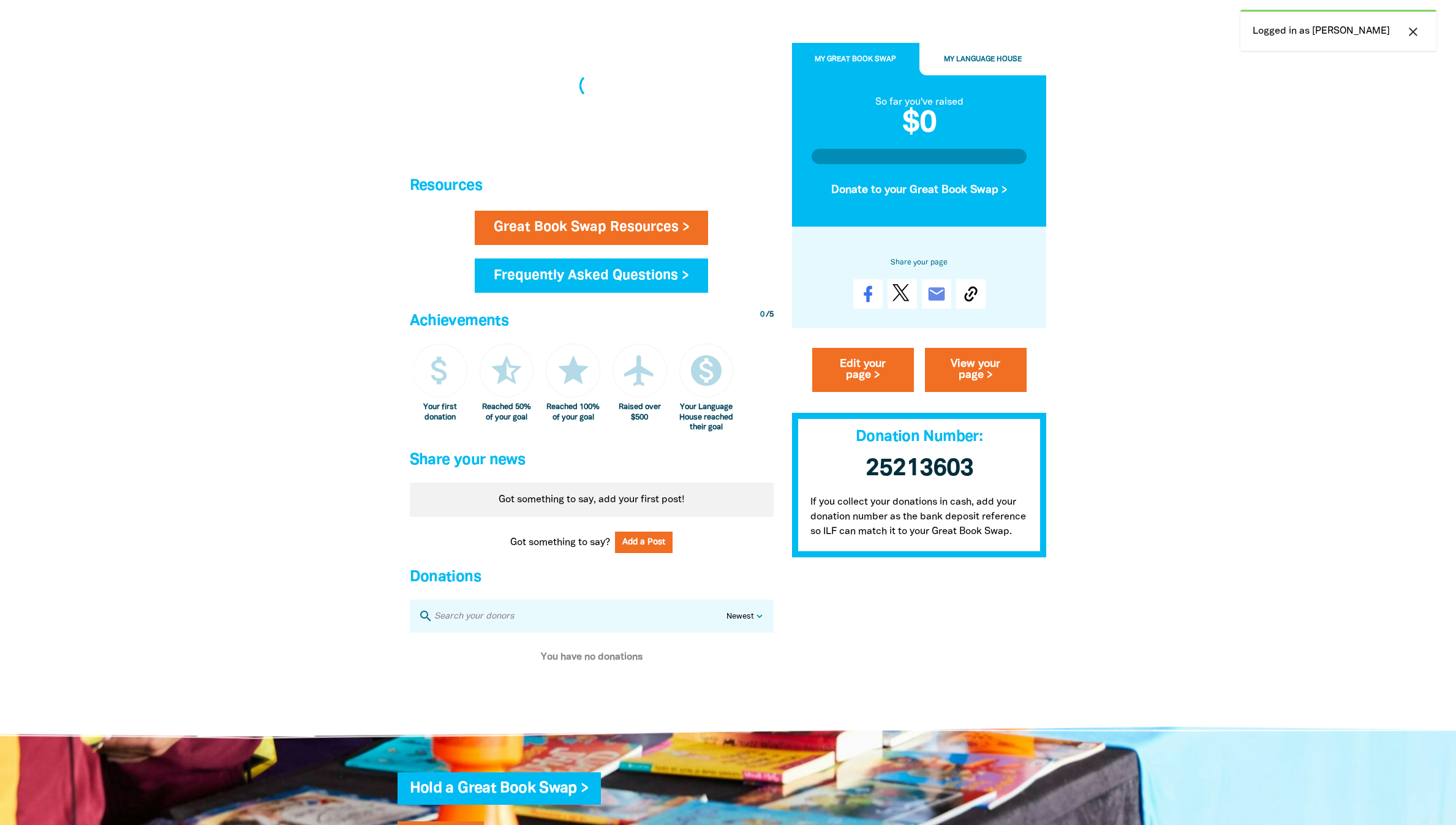
scroll to position [1536, 0]
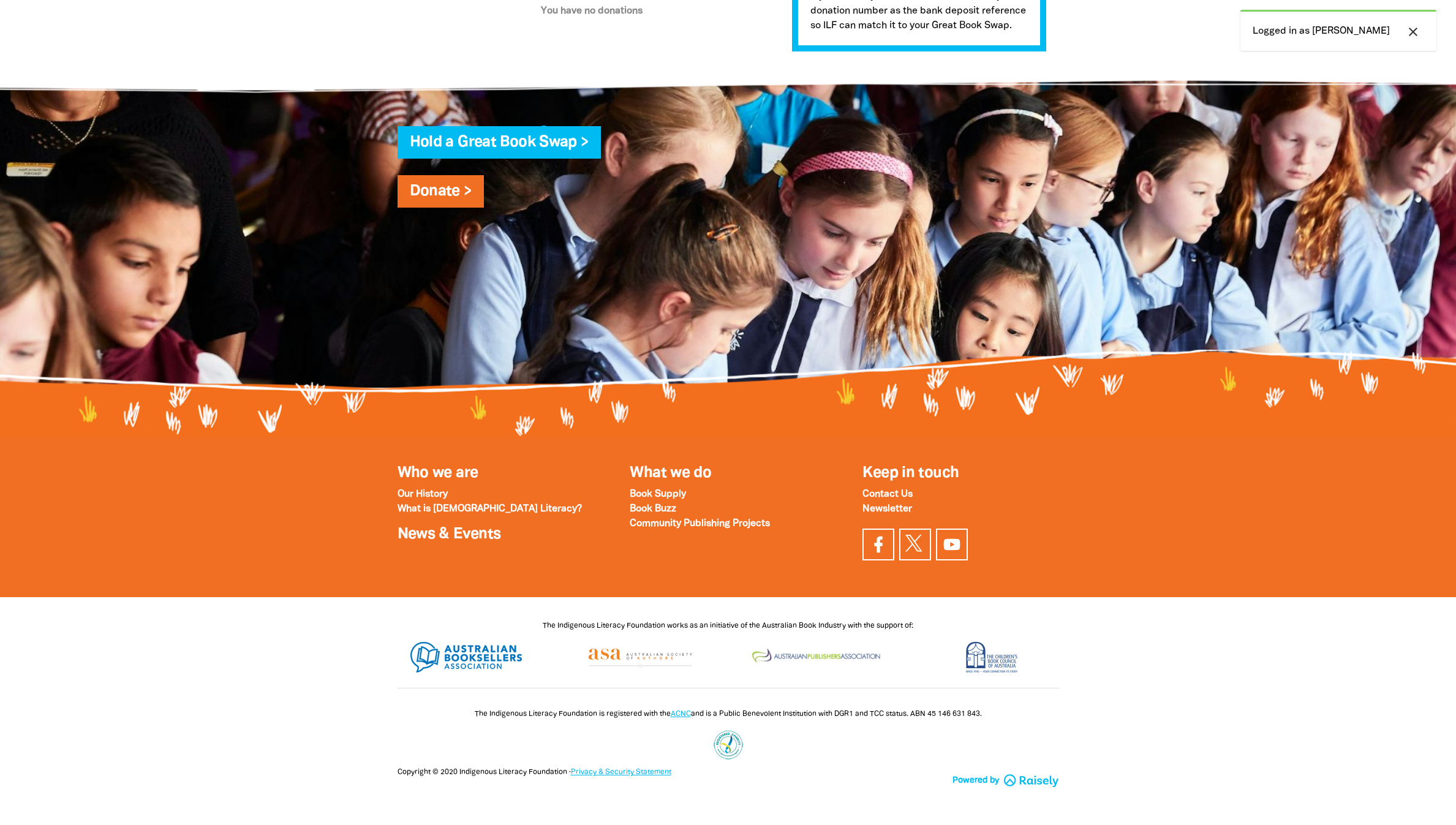
select select "high-school"
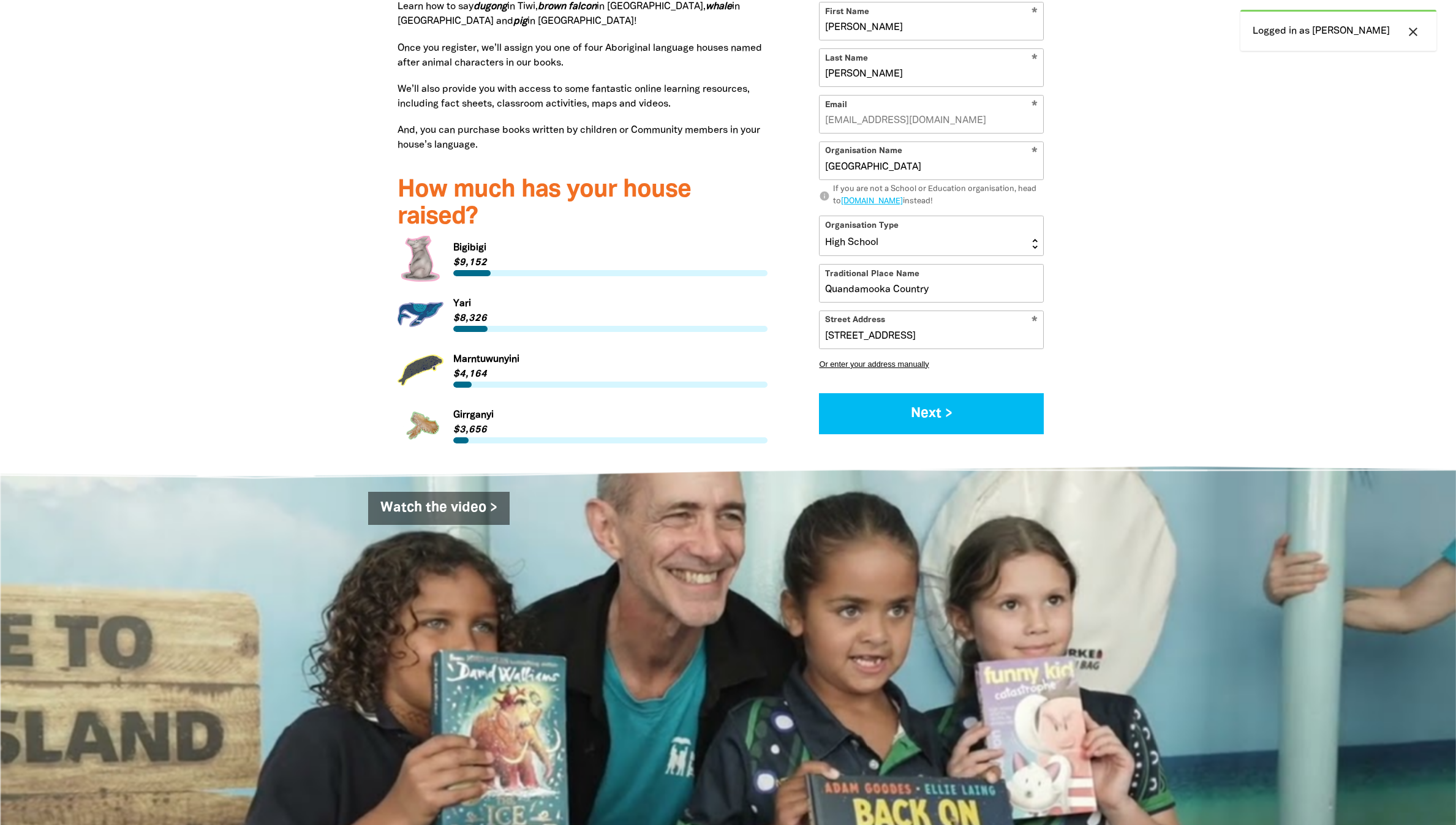
scroll to position [0, 0]
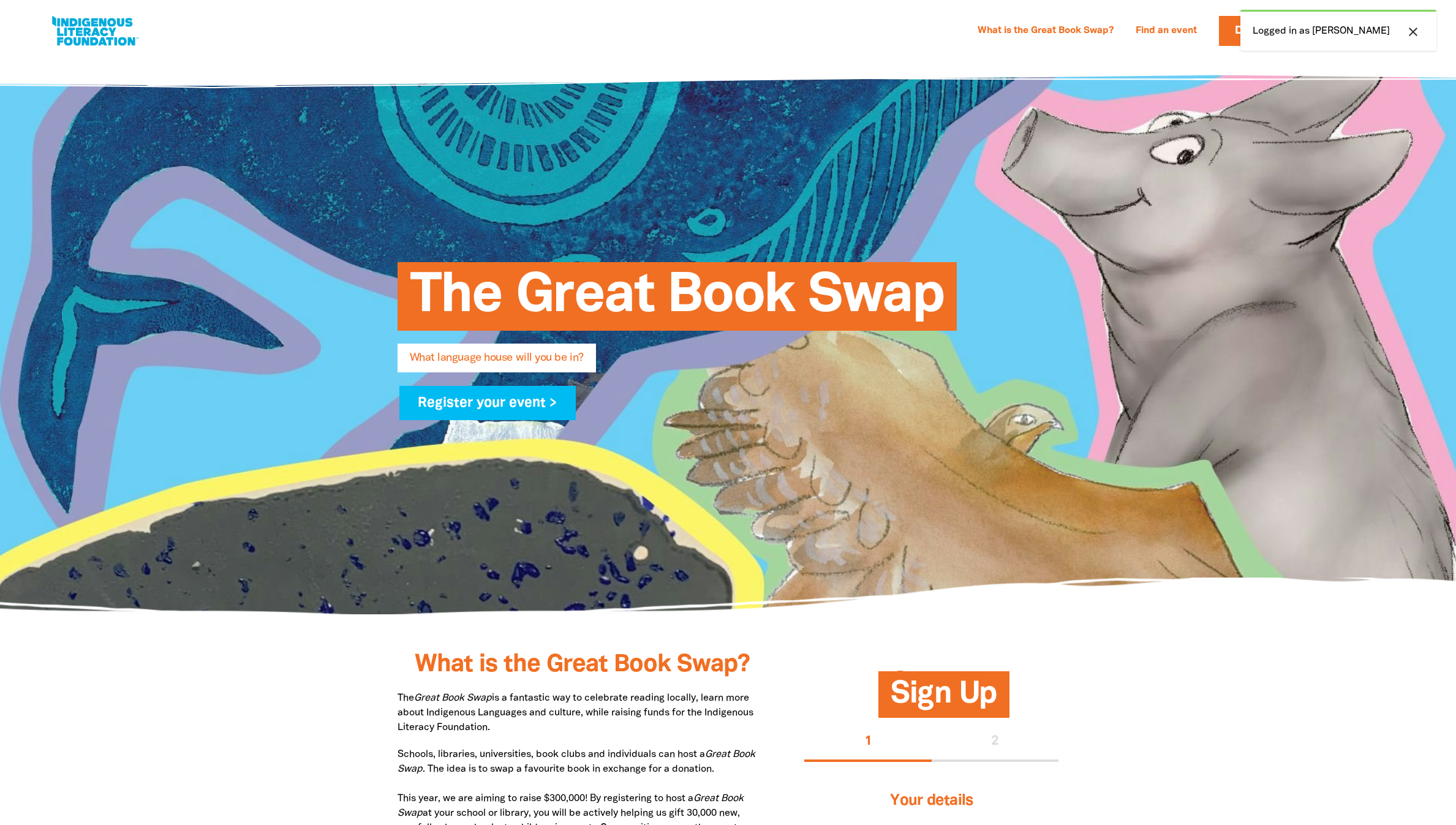
select select "high-school"
